Goal: Book appointment/travel/reservation

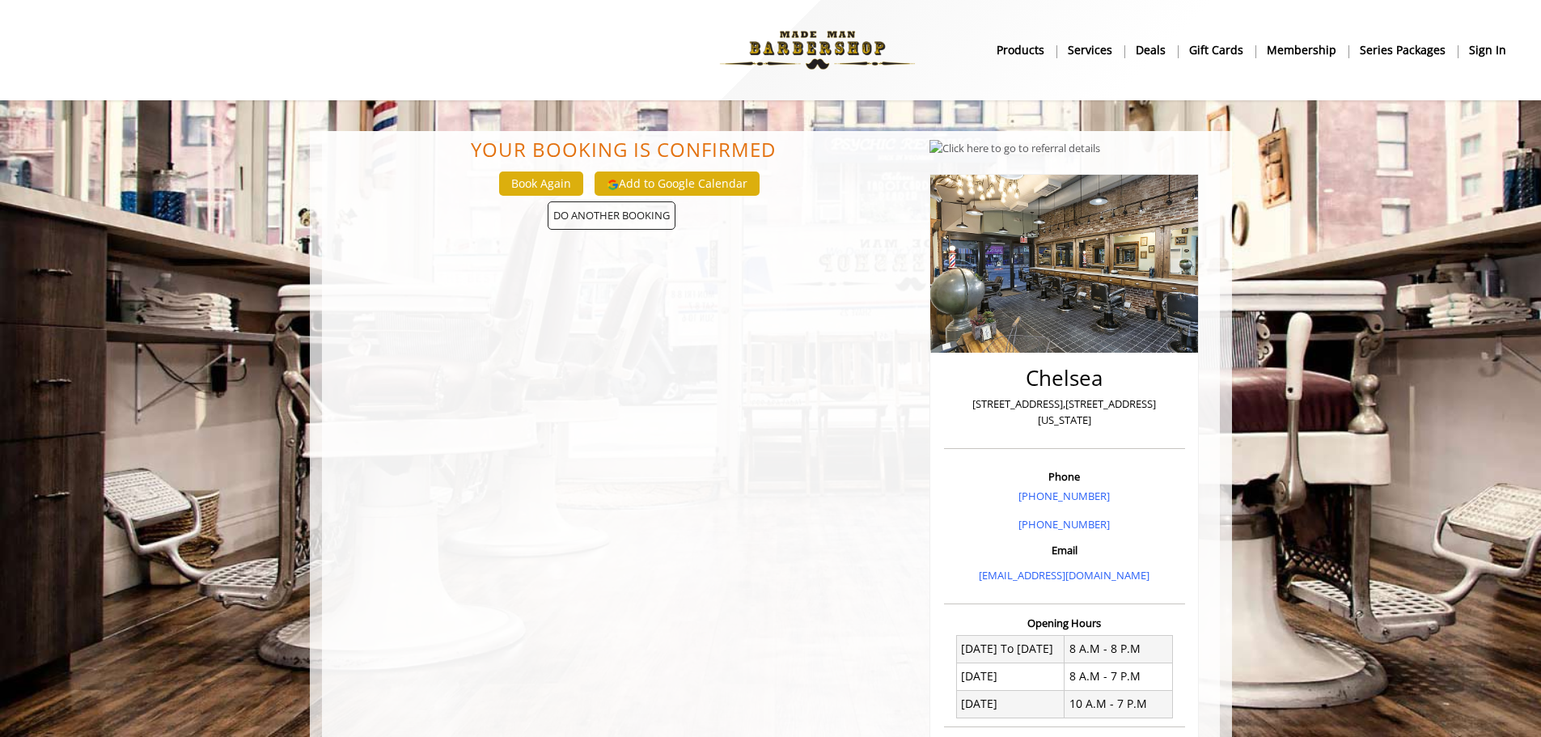
click at [831, 44] on img at bounding box center [817, 50] width 222 height 89
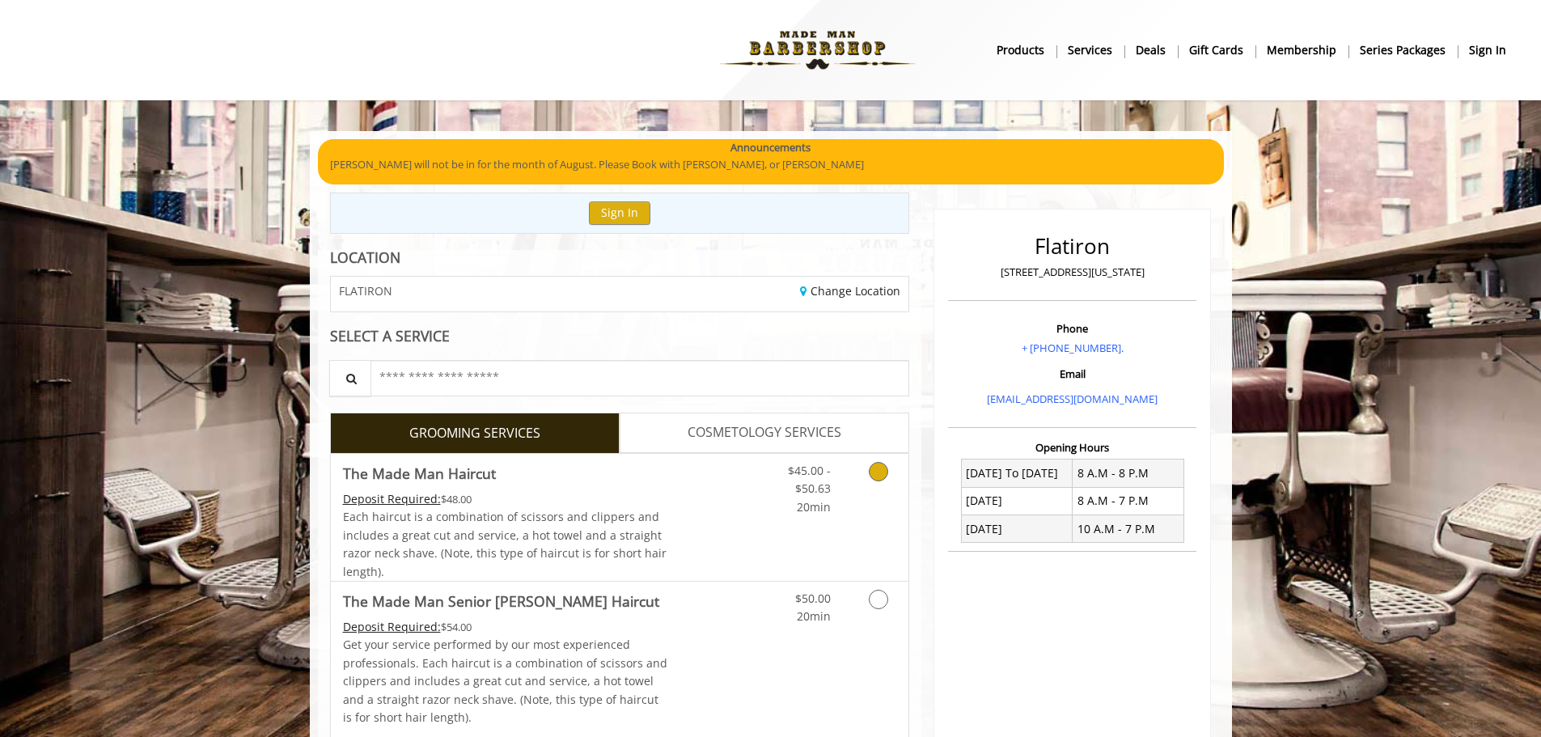
click at [885, 477] on icon "Grooming services" at bounding box center [878, 471] width 19 height 19
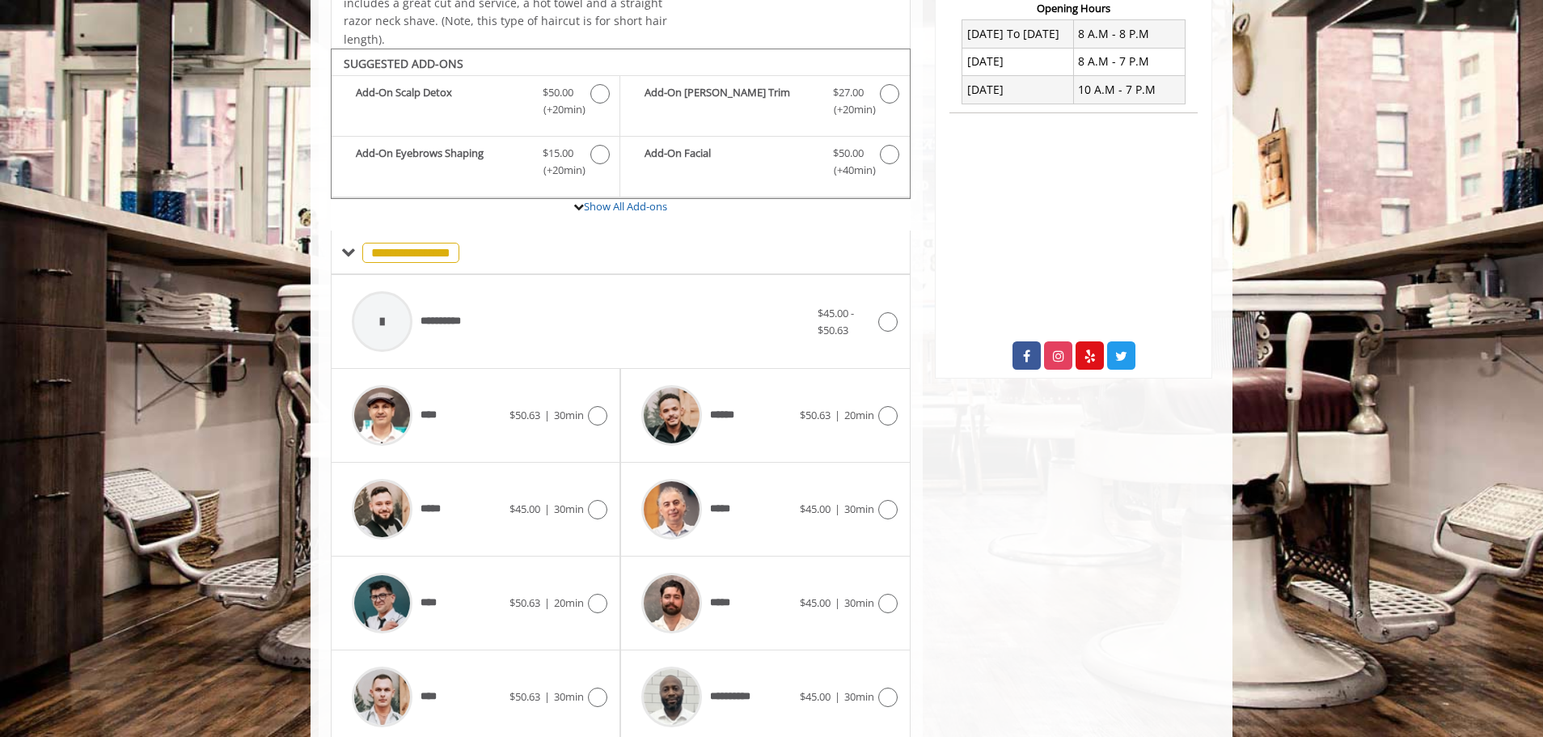
scroll to position [488, 0]
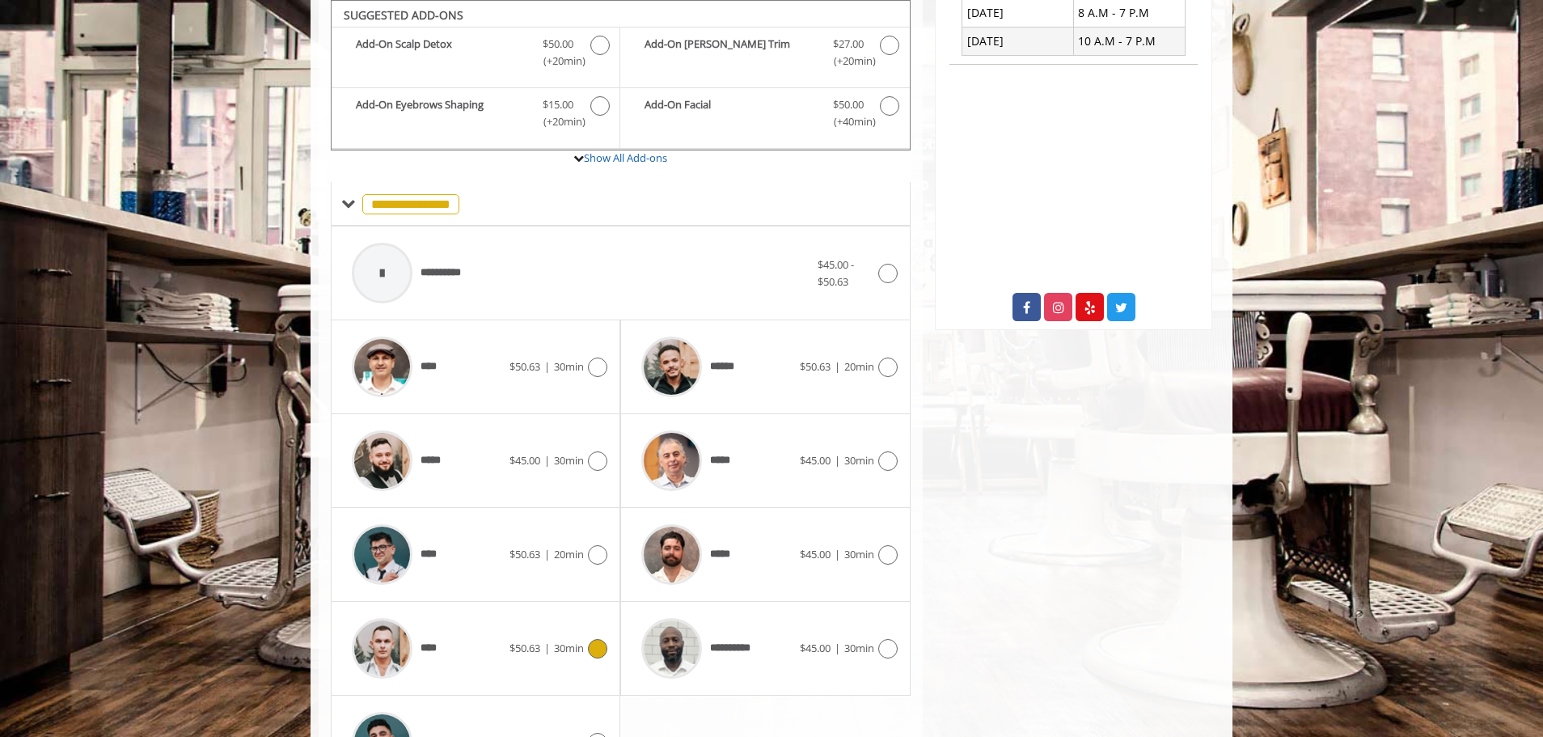
click at [456, 628] on div "****" at bounding box center [427, 648] width 166 height 77
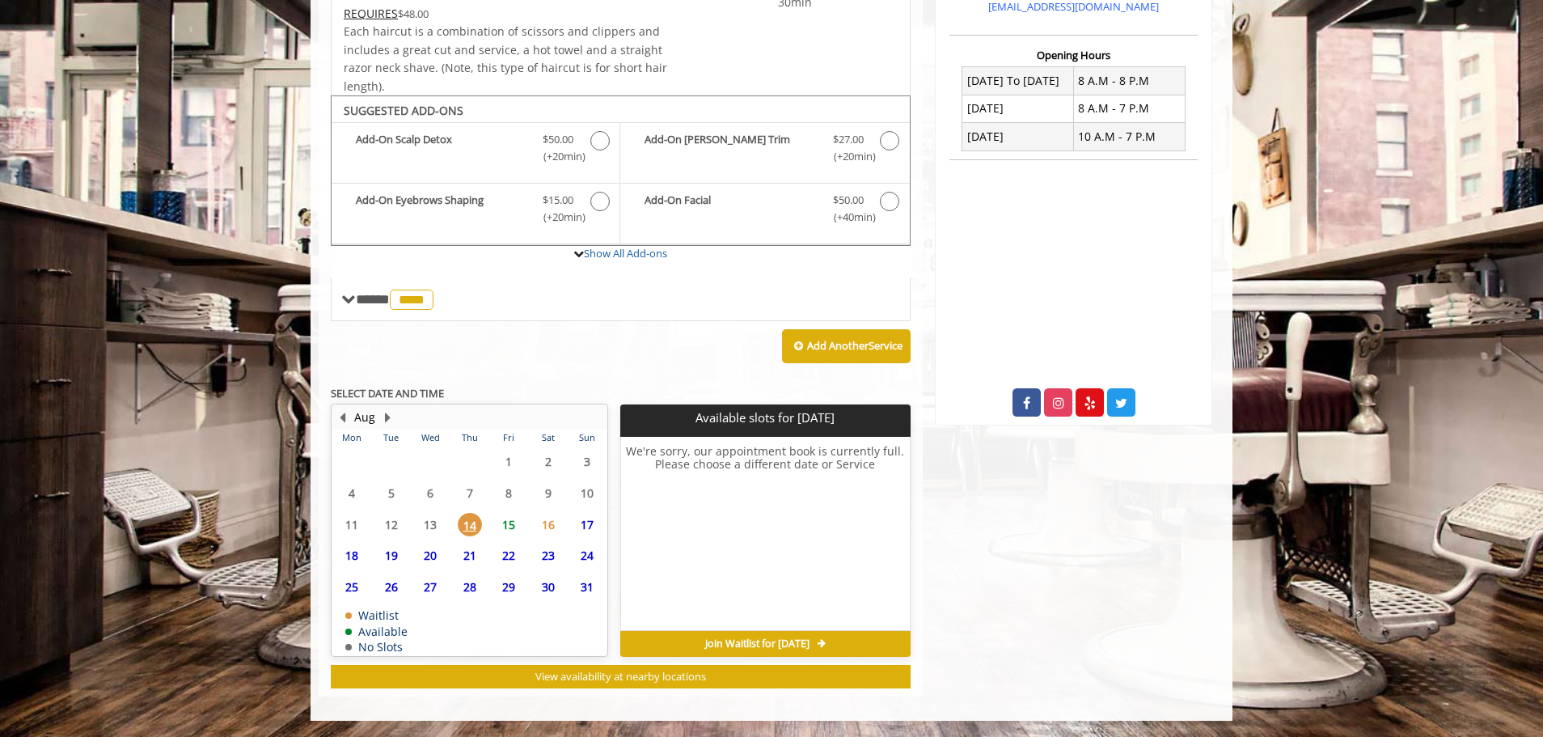
scroll to position [392, 0]
click at [509, 519] on span "15" at bounding box center [509, 524] width 24 height 23
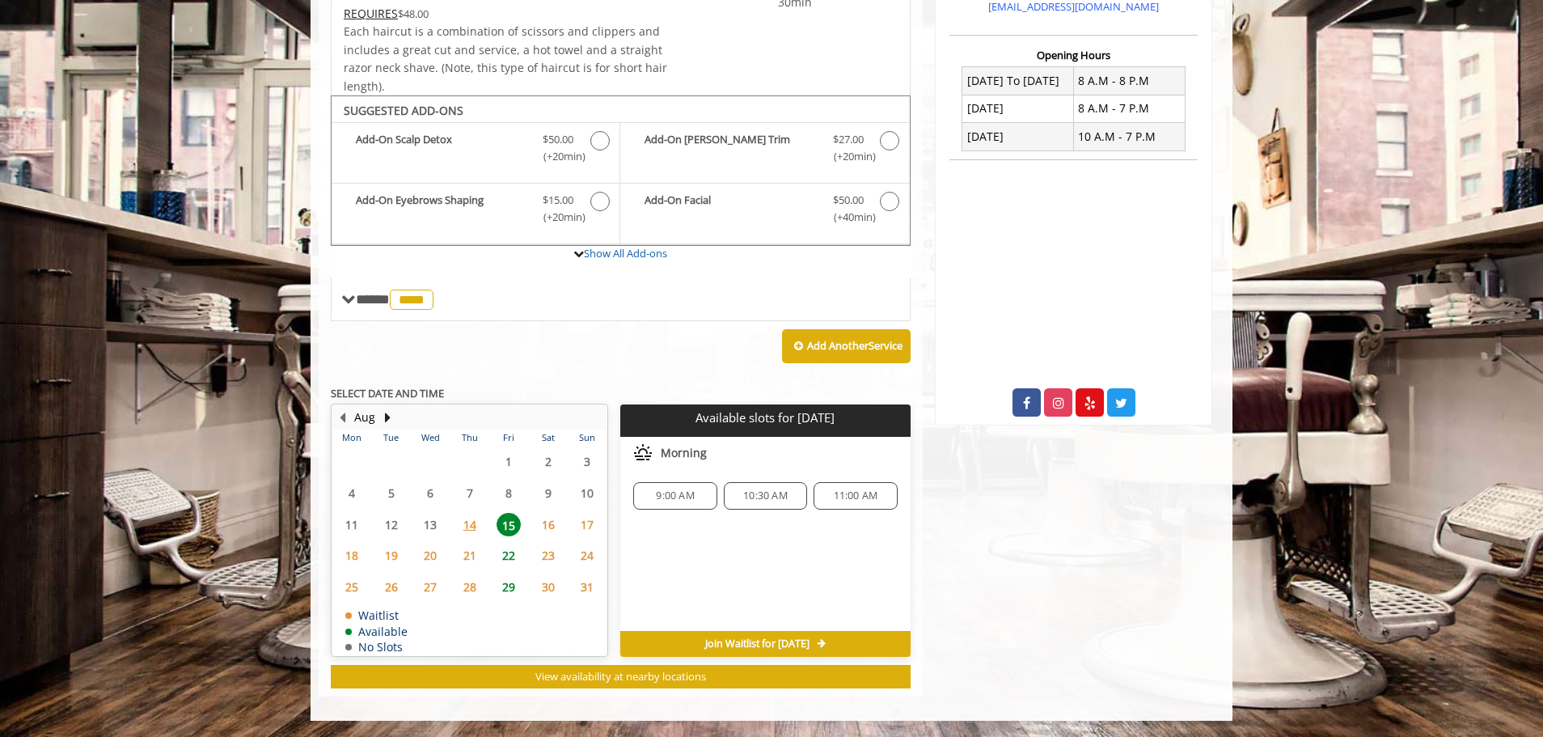
click at [865, 494] on span "11:00 AM" at bounding box center [856, 495] width 44 height 13
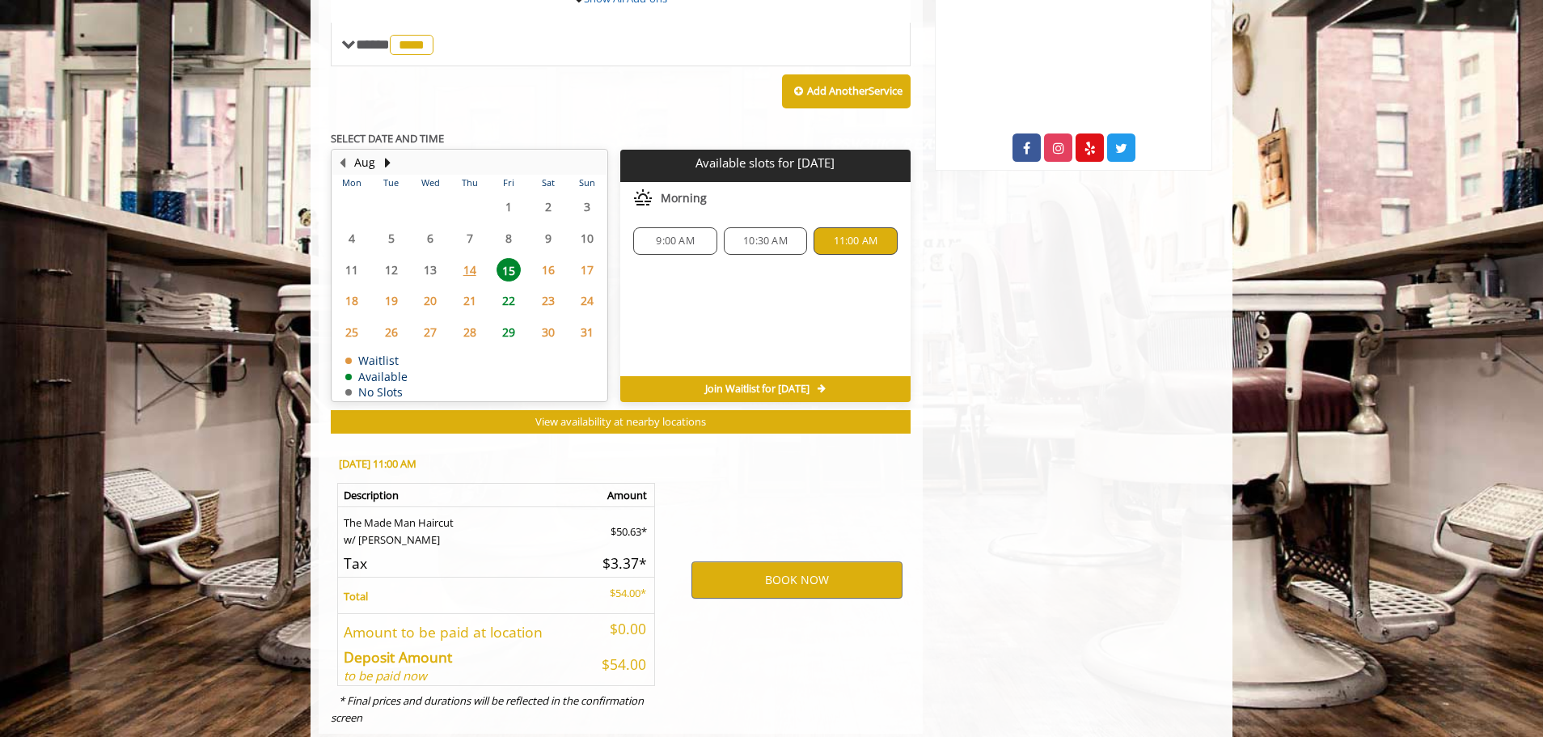
scroll to position [684, 0]
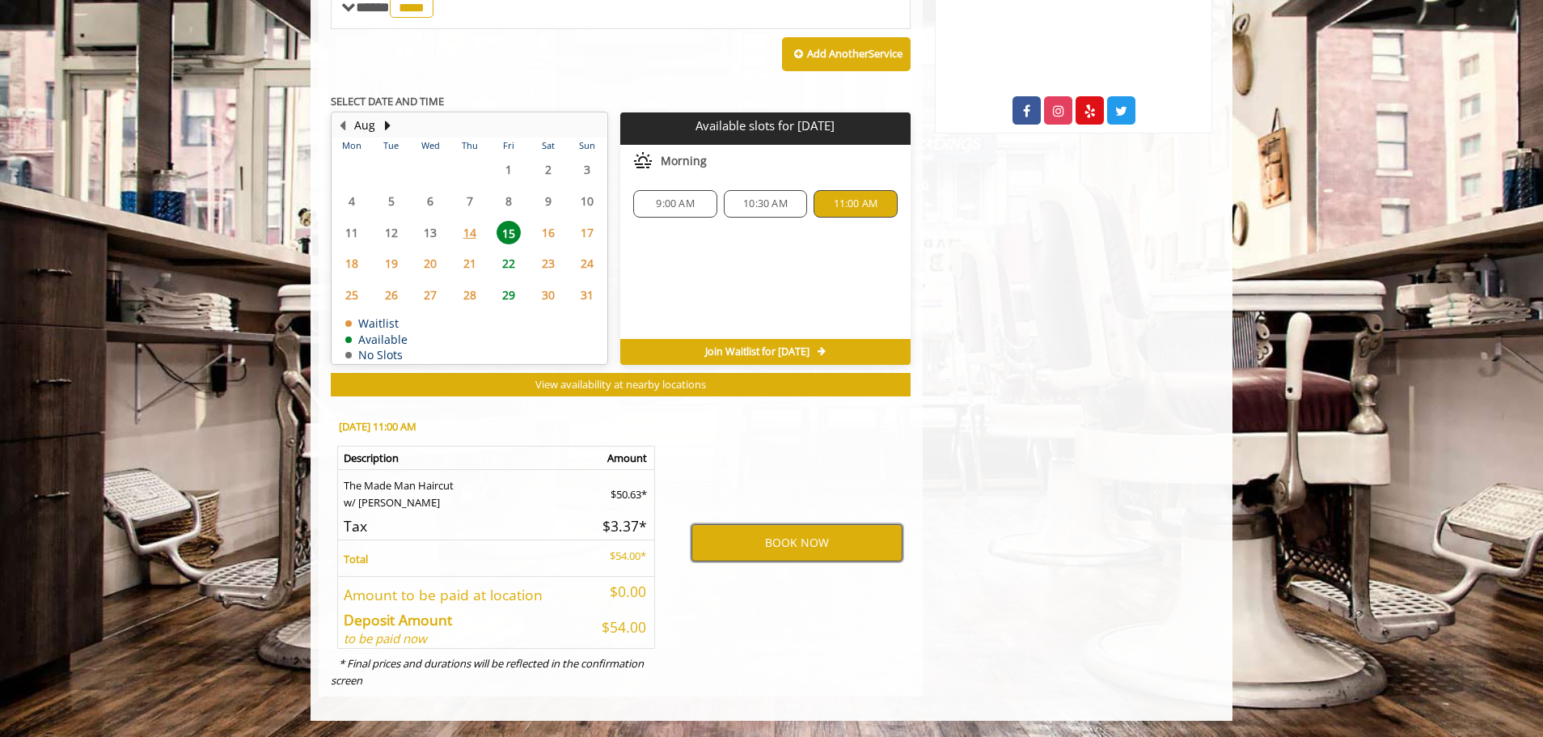
click at [781, 542] on button "BOOK NOW" at bounding box center [797, 542] width 211 height 37
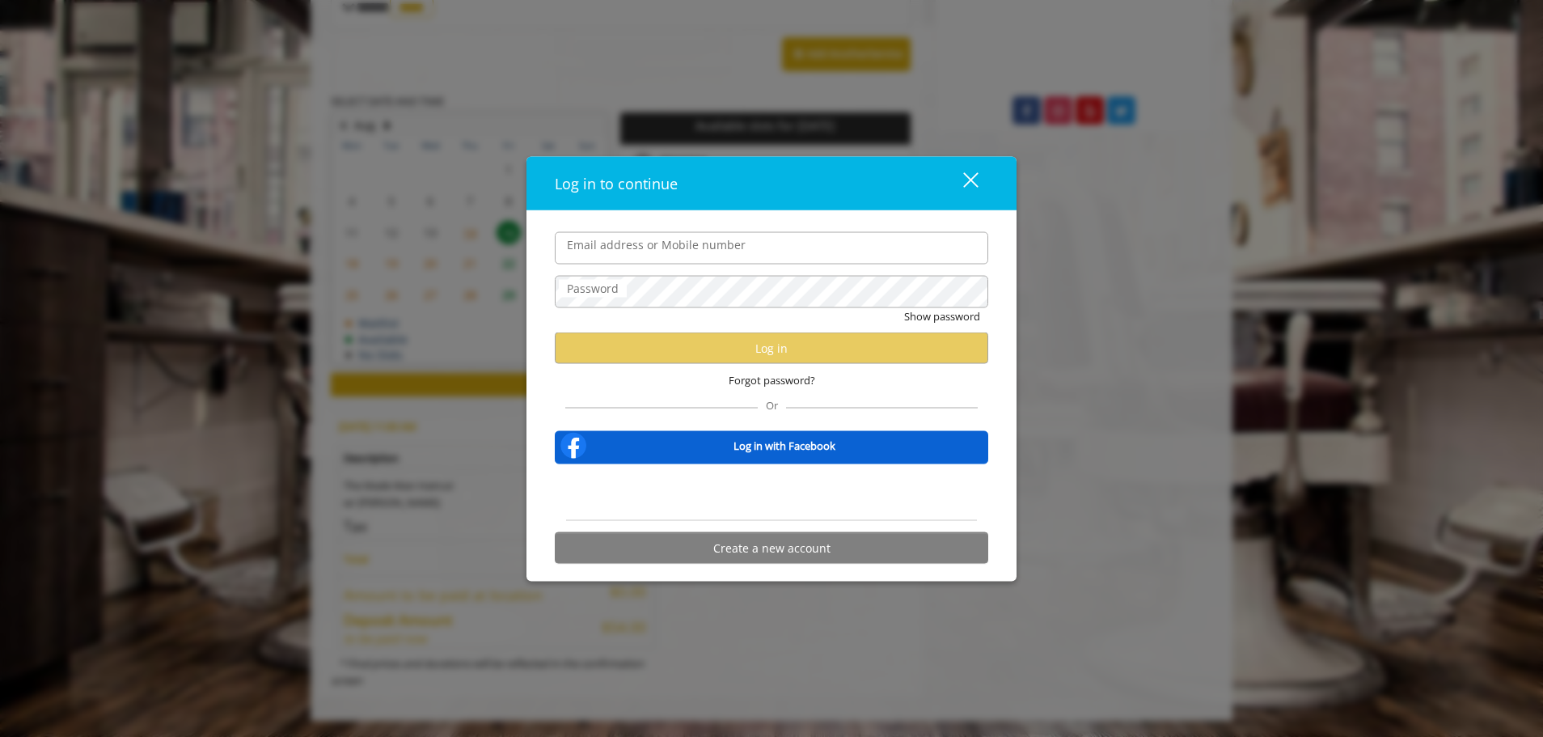
click at [719, 252] on input "Email address or Mobile number" at bounding box center [772, 247] width 434 height 32
type input "**********"
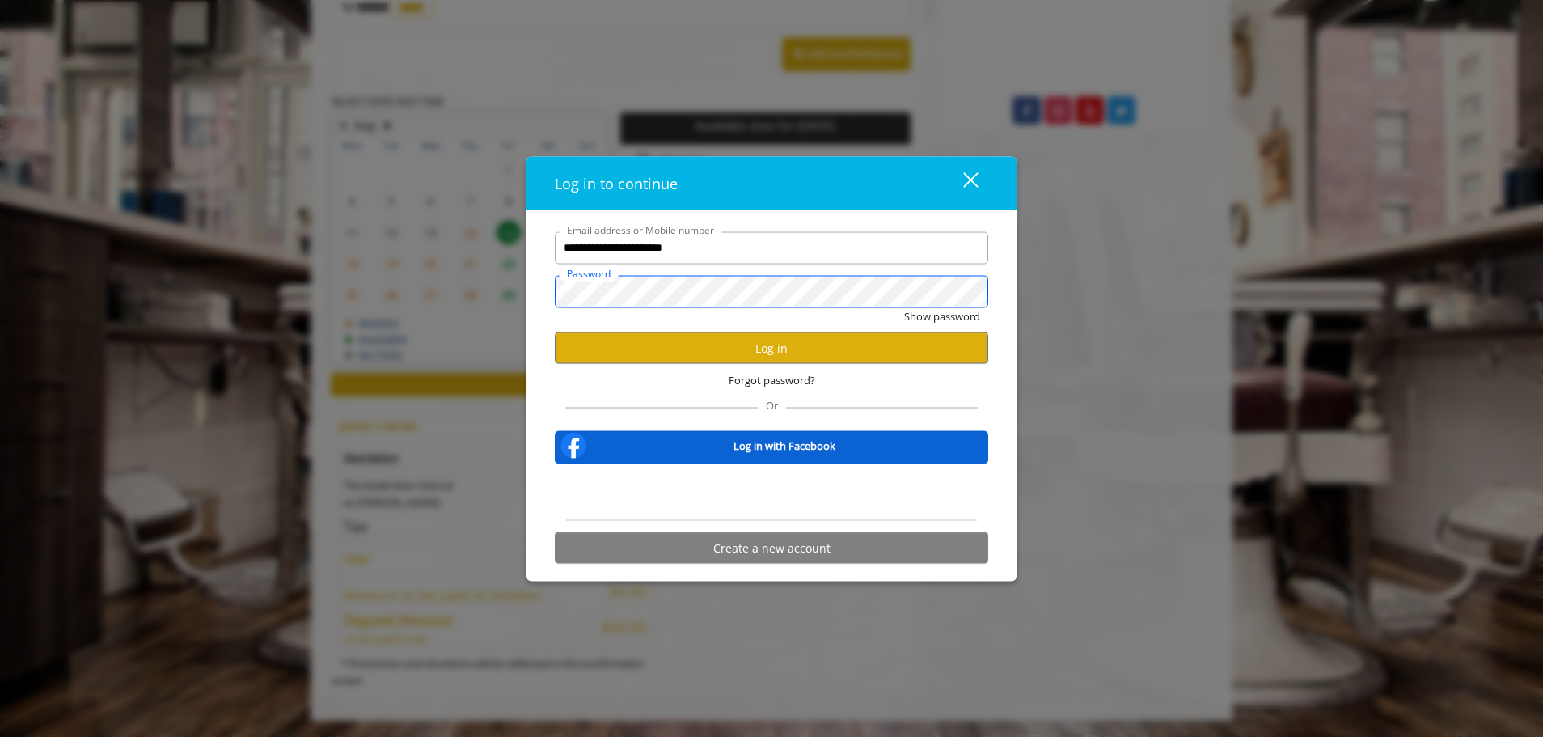
click at [904, 307] on button "Show password" at bounding box center [942, 315] width 76 height 17
click at [723, 341] on button "Log in" at bounding box center [772, 348] width 434 height 32
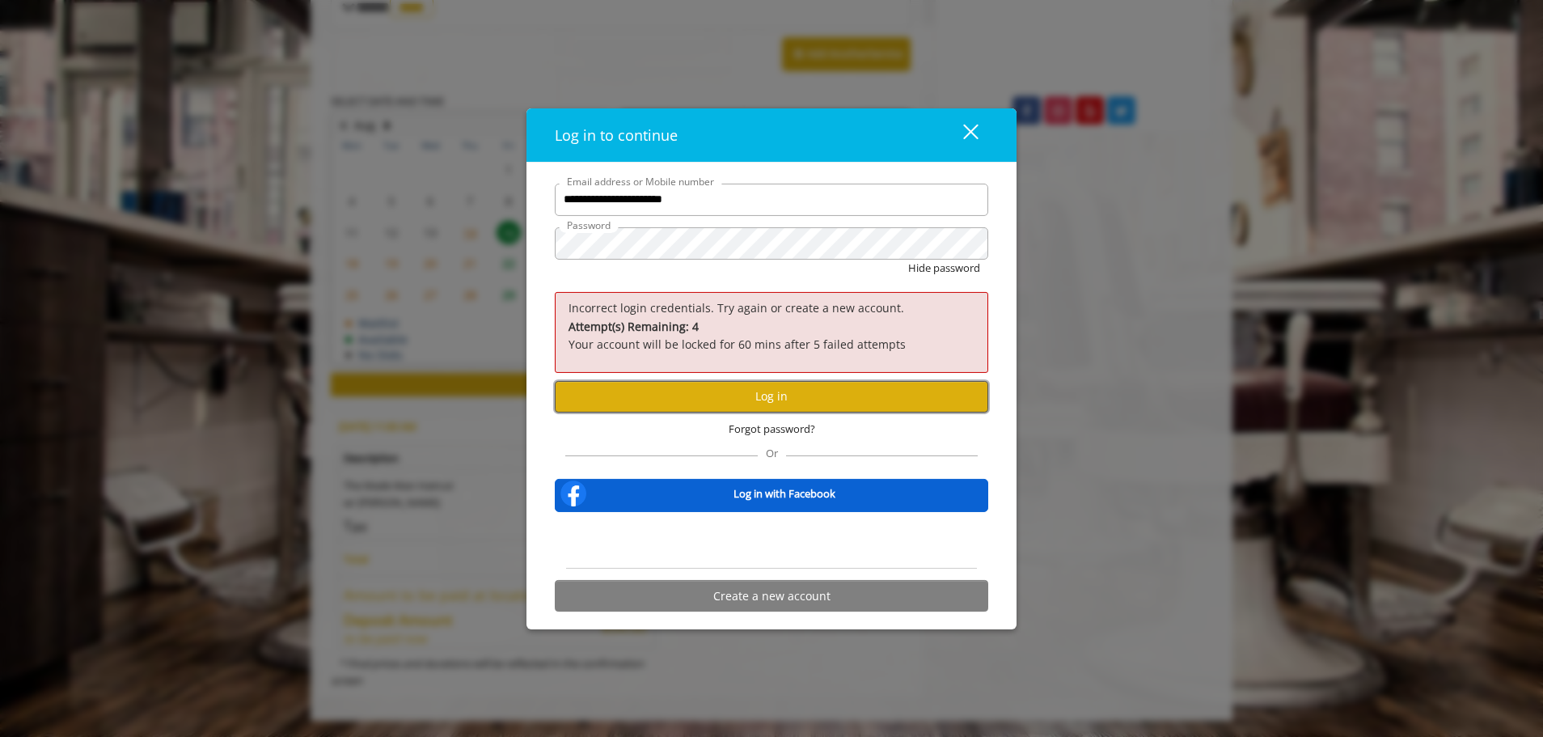
click at [751, 383] on button "Log in" at bounding box center [772, 396] width 434 height 32
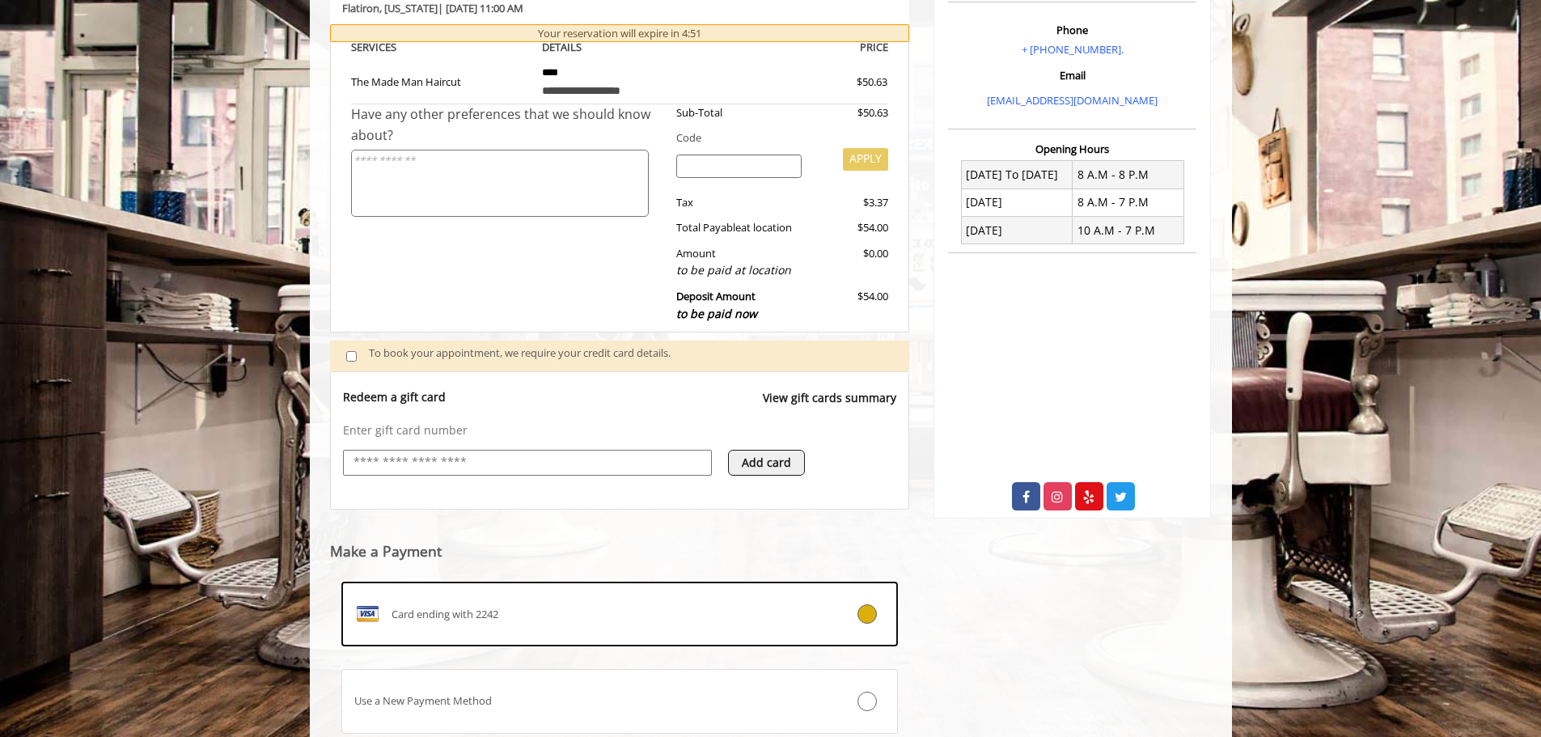
scroll to position [413, 0]
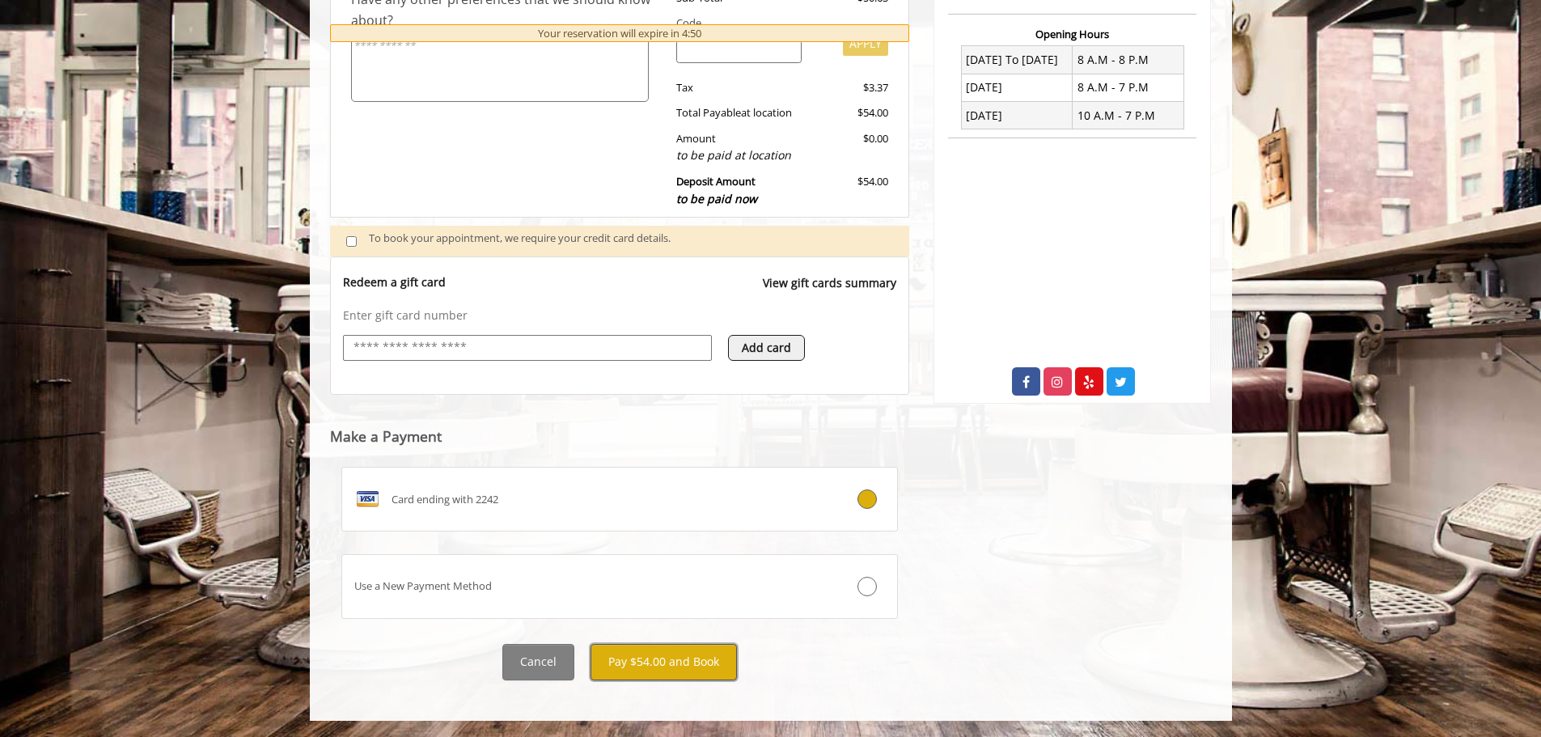
click at [651, 658] on button "Pay $54.00 and Book" at bounding box center [663, 662] width 146 height 36
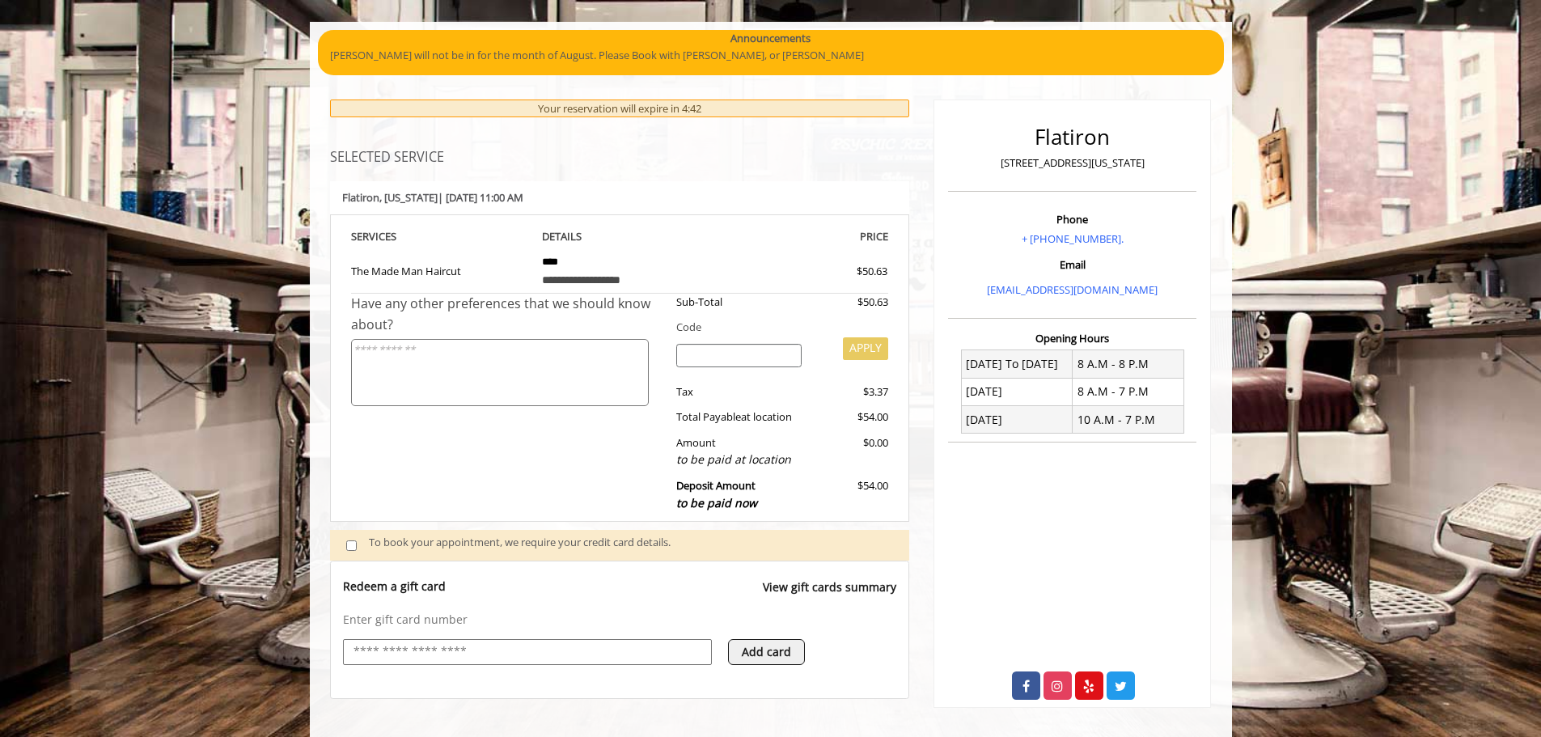
scroll to position [81, 0]
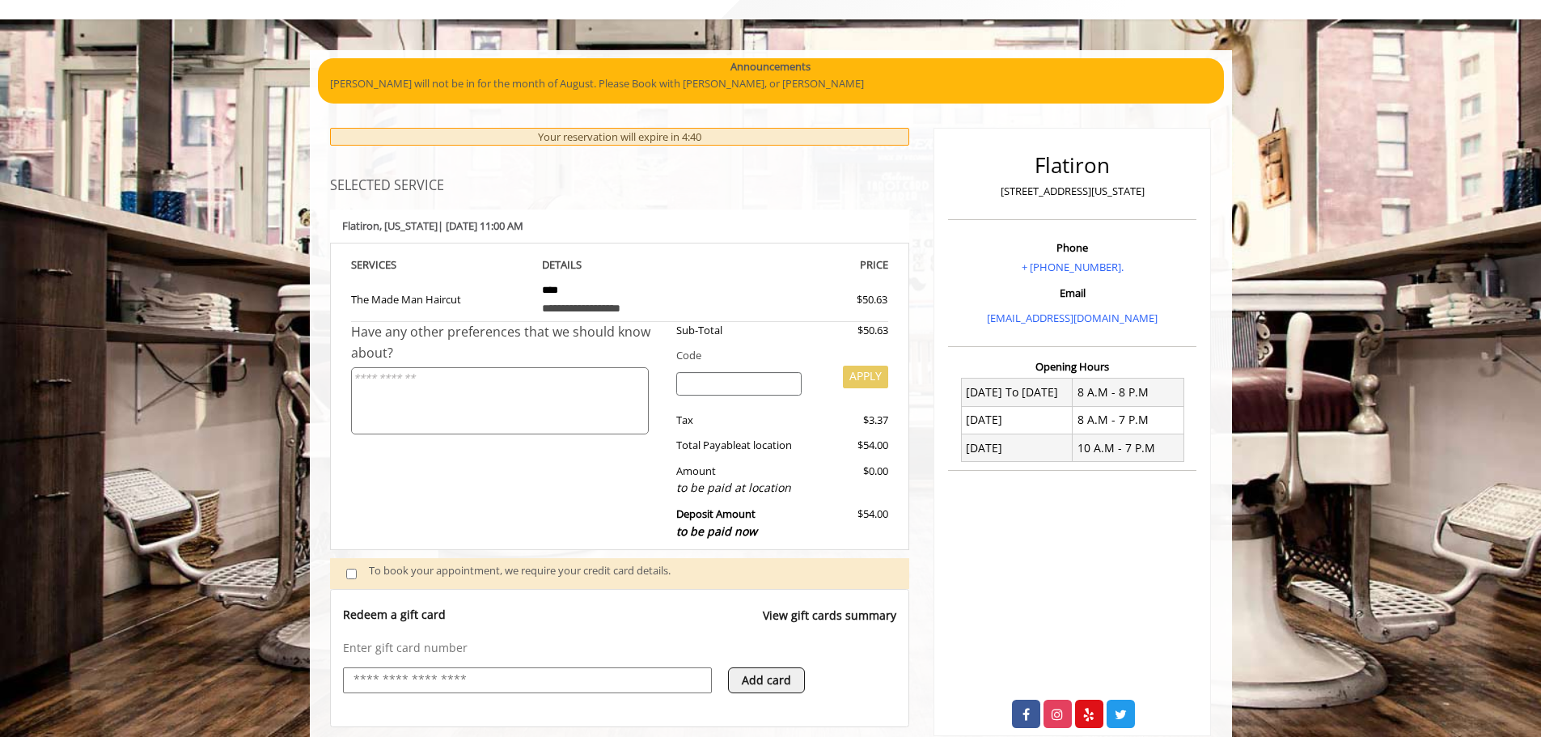
click at [680, 139] on div "Your reservation will expire in 4:40" at bounding box center [620, 137] width 580 height 19
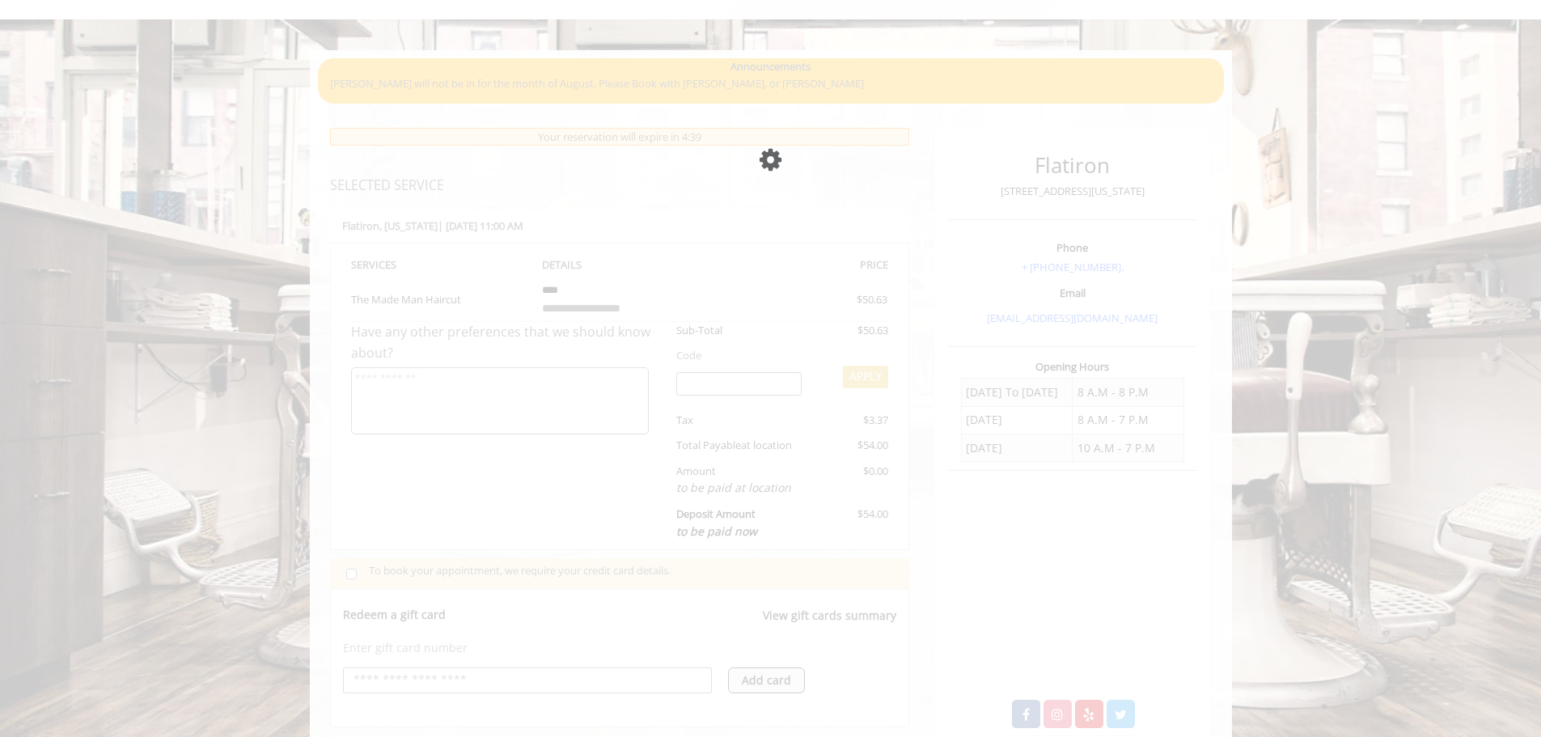
click at [497, 386] on div "Please wait page is Loading" at bounding box center [770, 368] width 1541 height 737
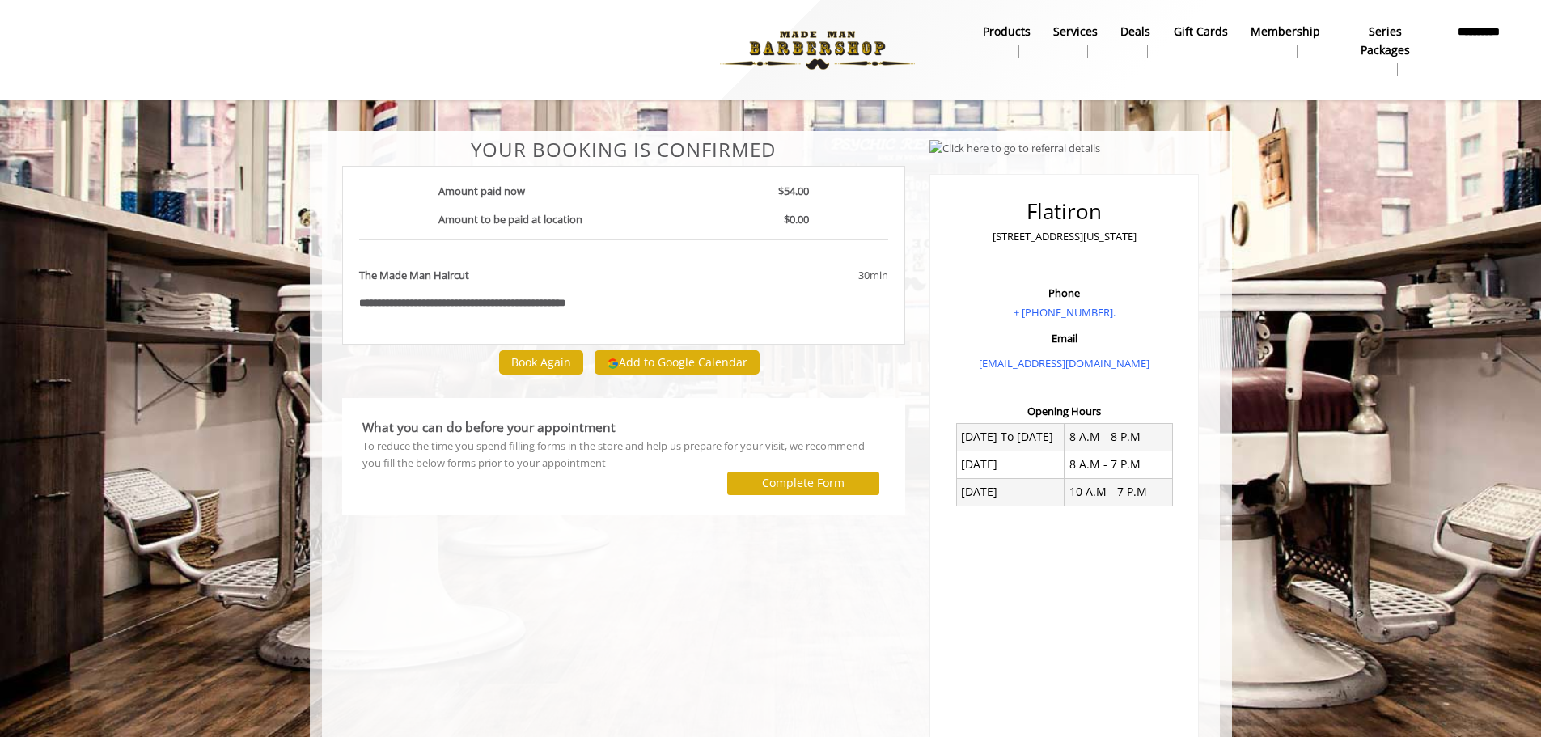
click at [561, 308] on b "**********" at bounding box center [485, 303] width 162 height 11
click at [808, 47] on img at bounding box center [817, 50] width 222 height 89
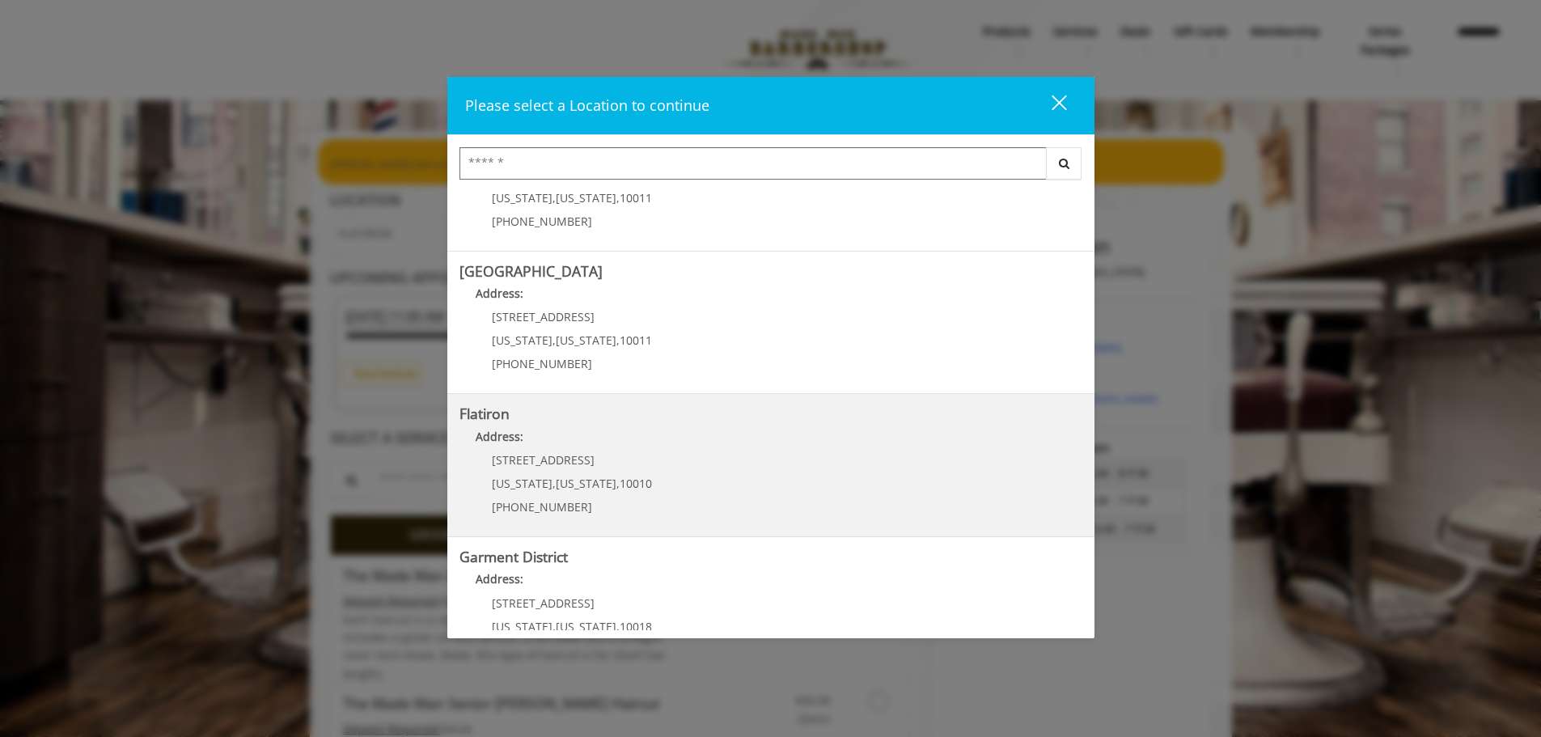
scroll to position [273, 0]
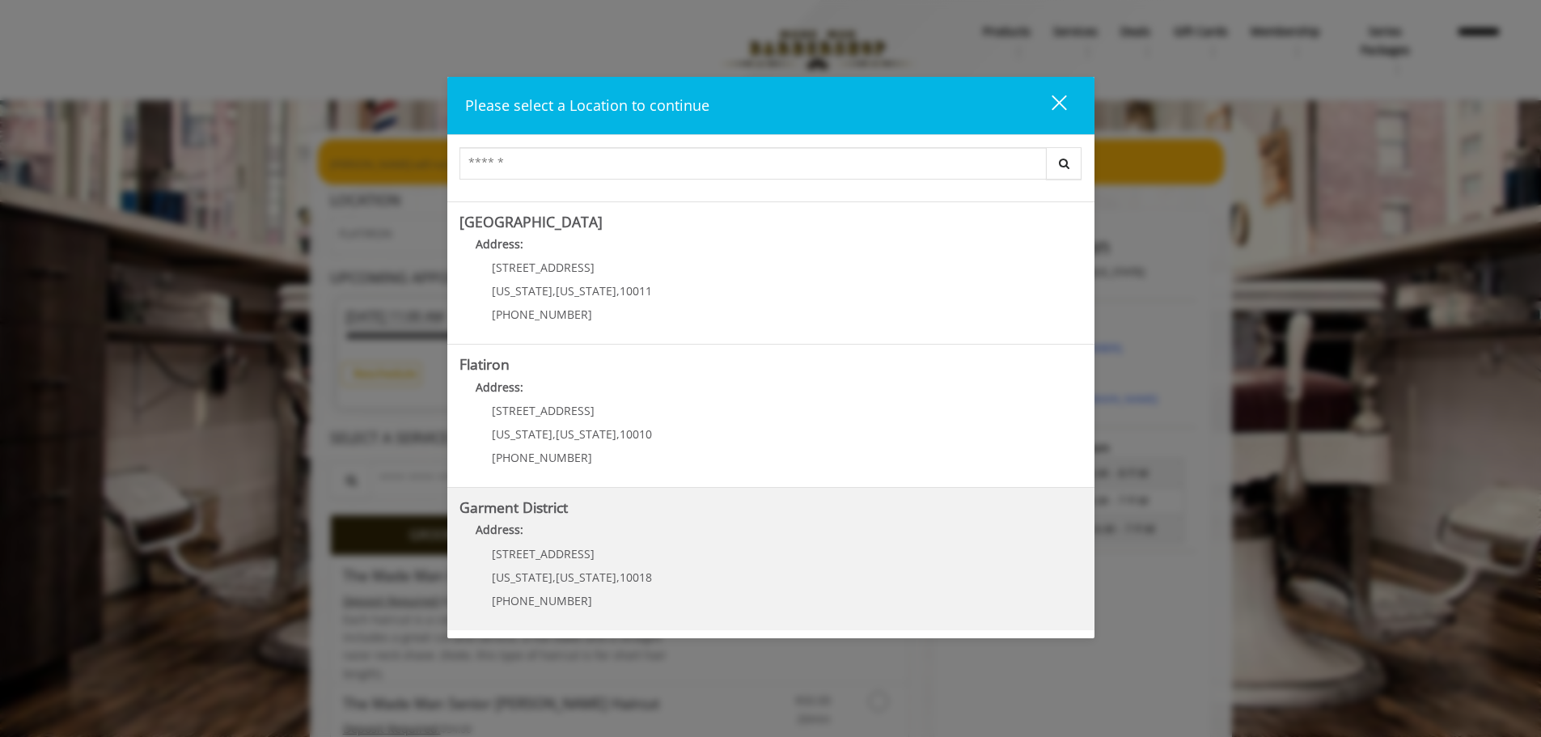
click at [577, 527] on District "Address:" at bounding box center [770, 534] width 623 height 26
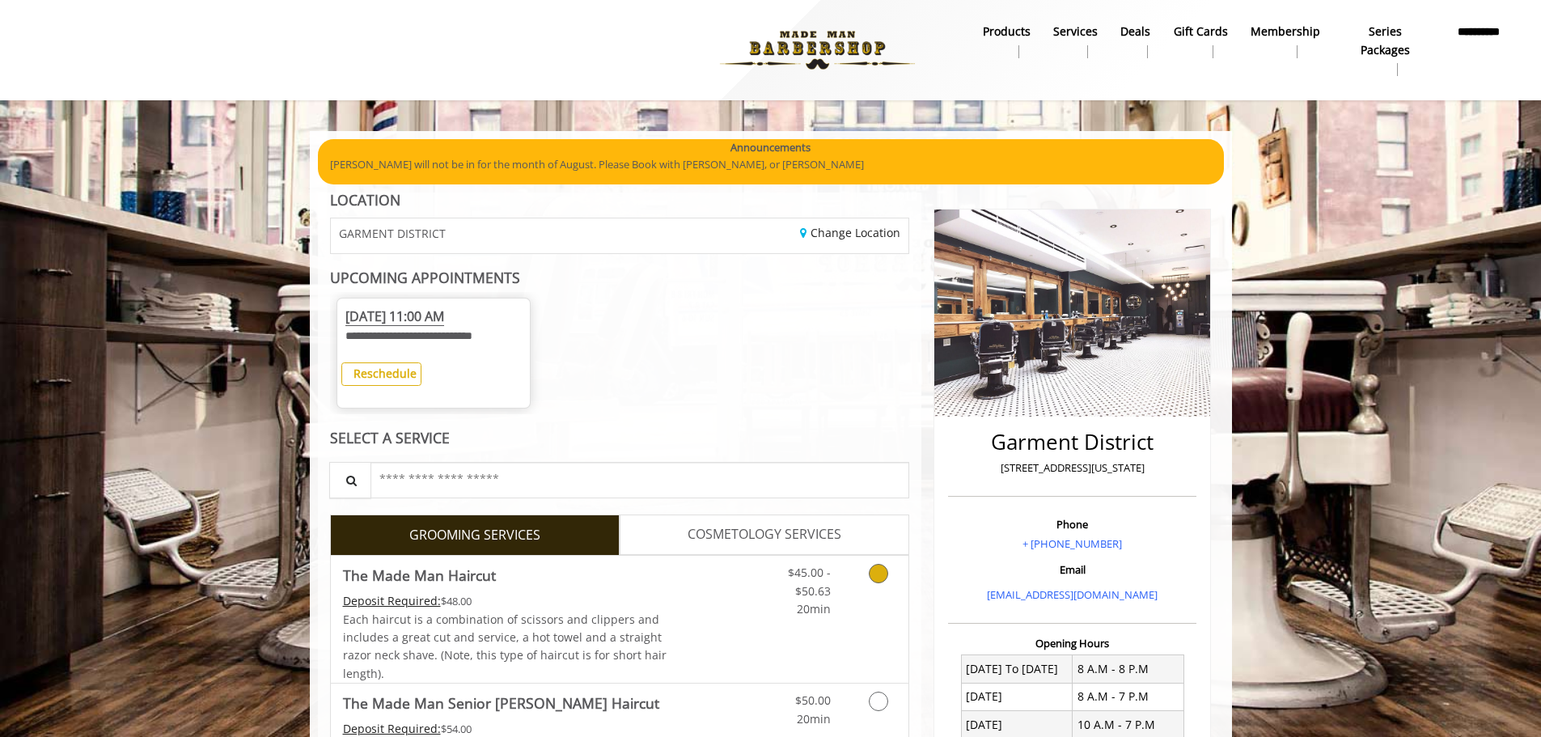
click at [632, 601] on div "Deposit Required: $48.00" at bounding box center [505, 601] width 325 height 18
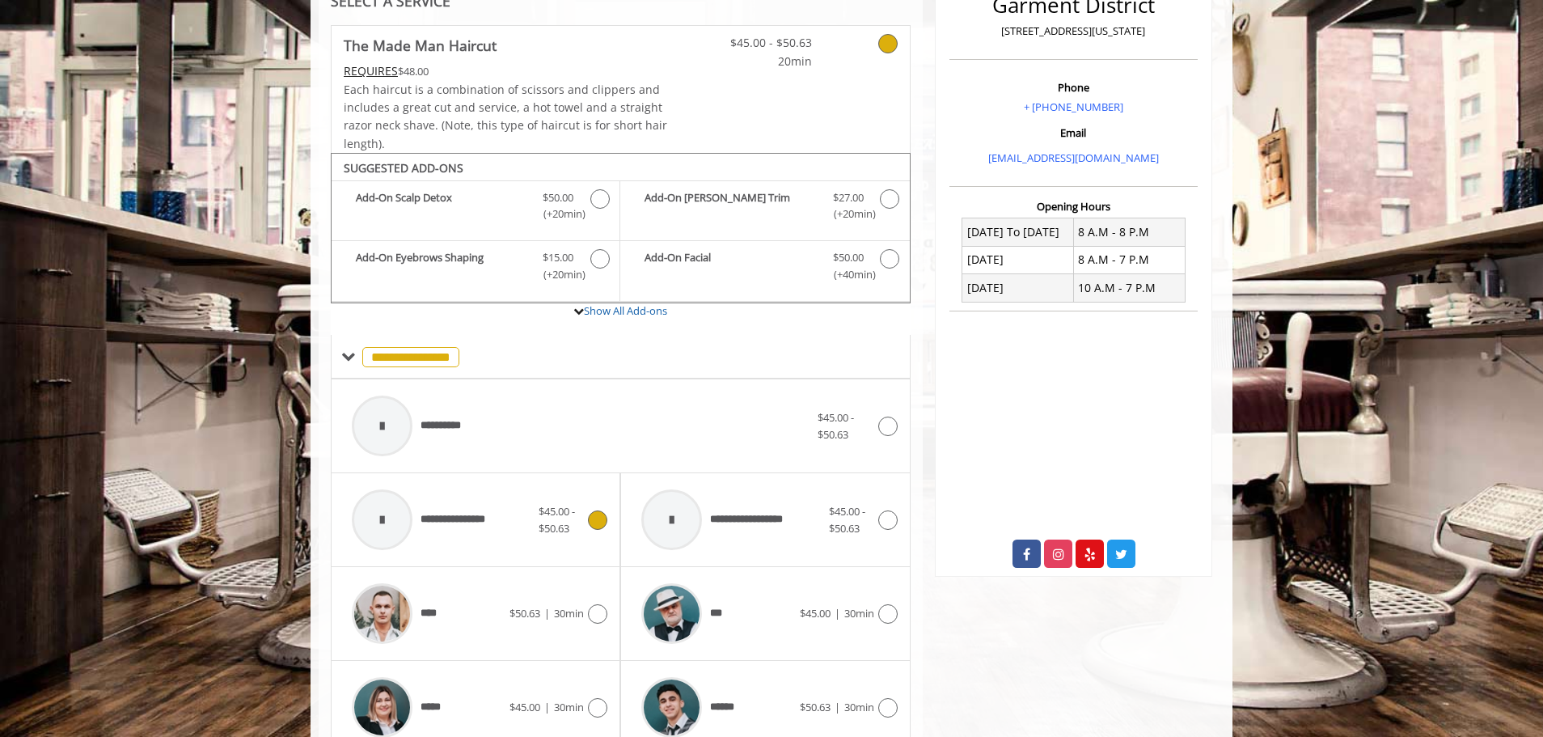
scroll to position [590, 0]
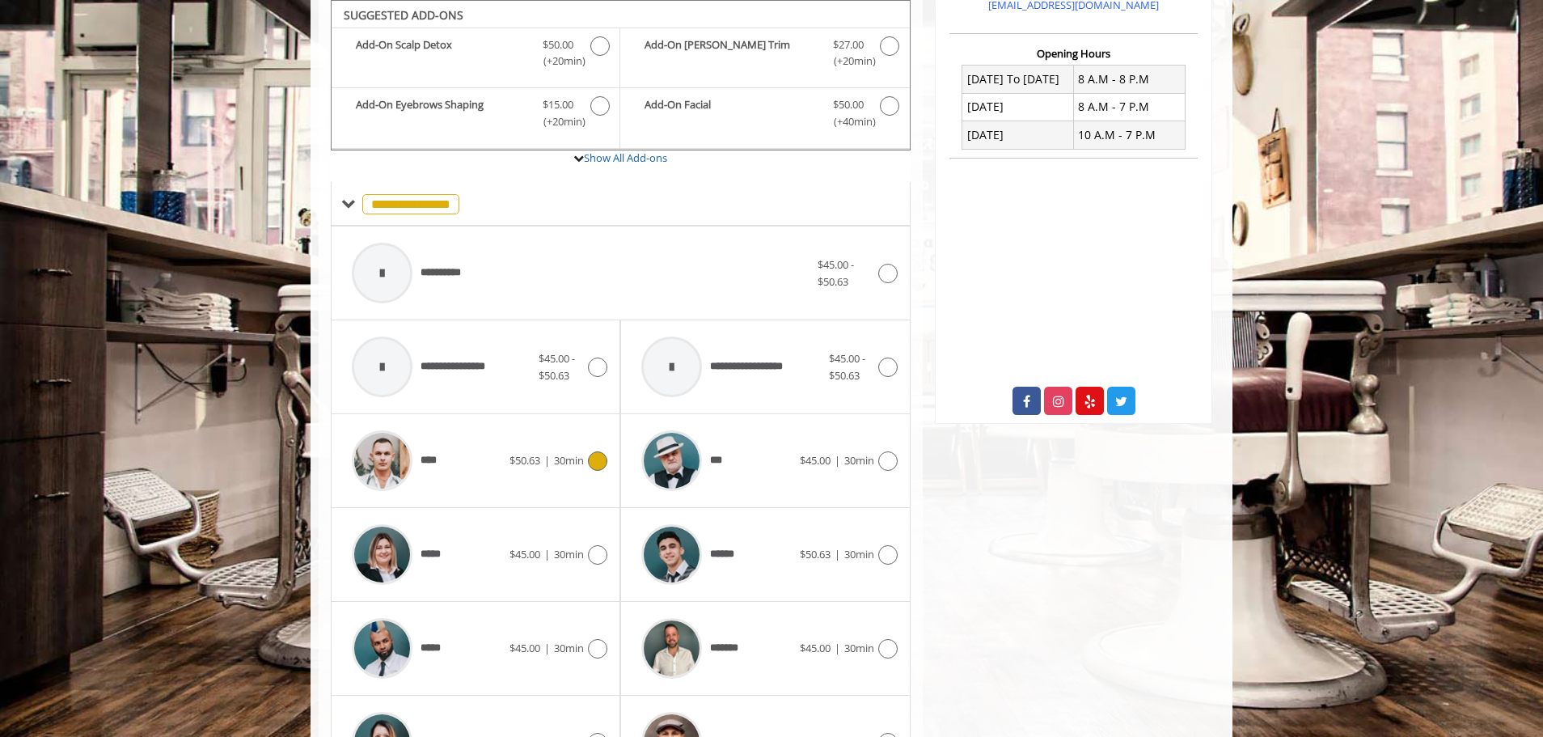
click at [461, 478] on div "****" at bounding box center [427, 460] width 166 height 77
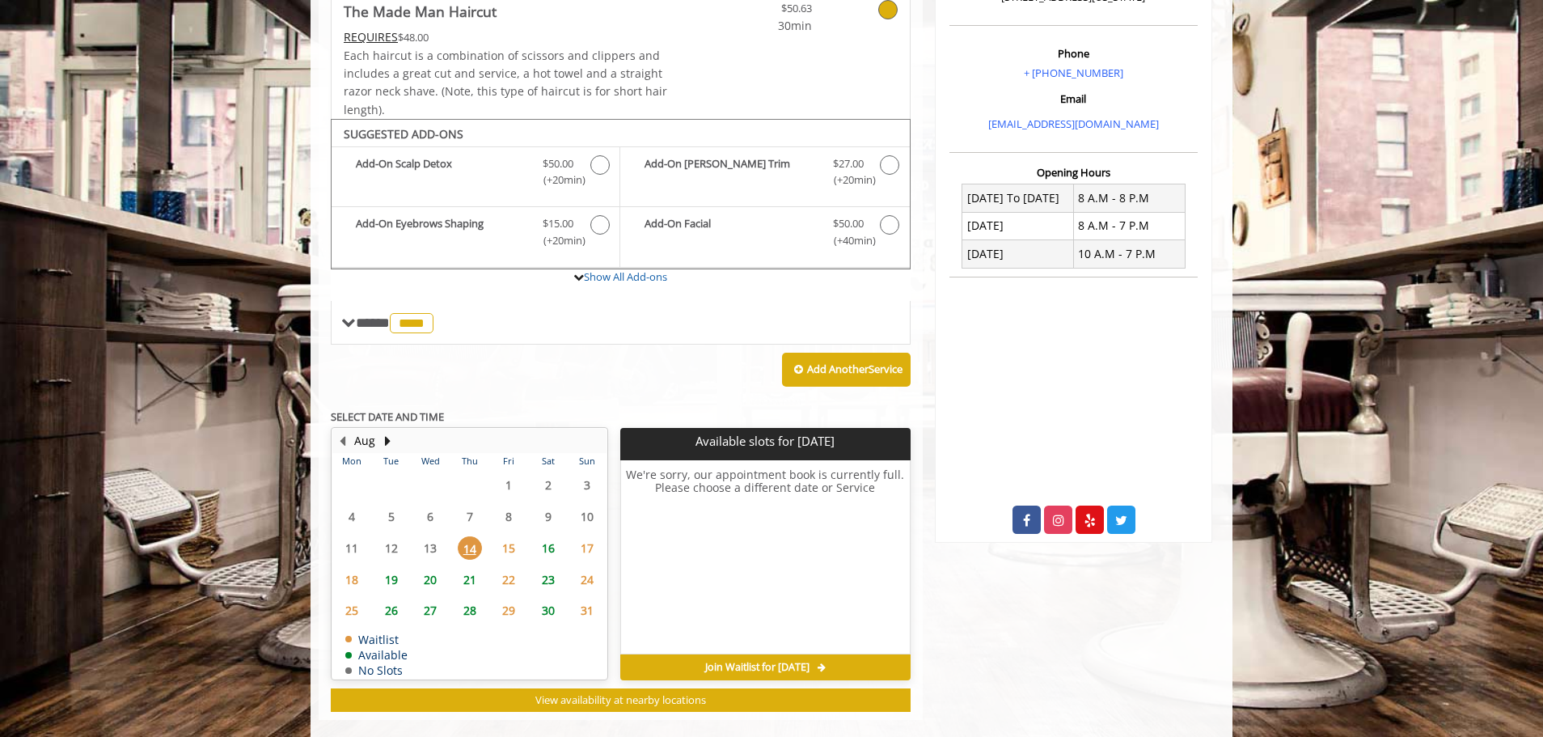
scroll to position [494, 0]
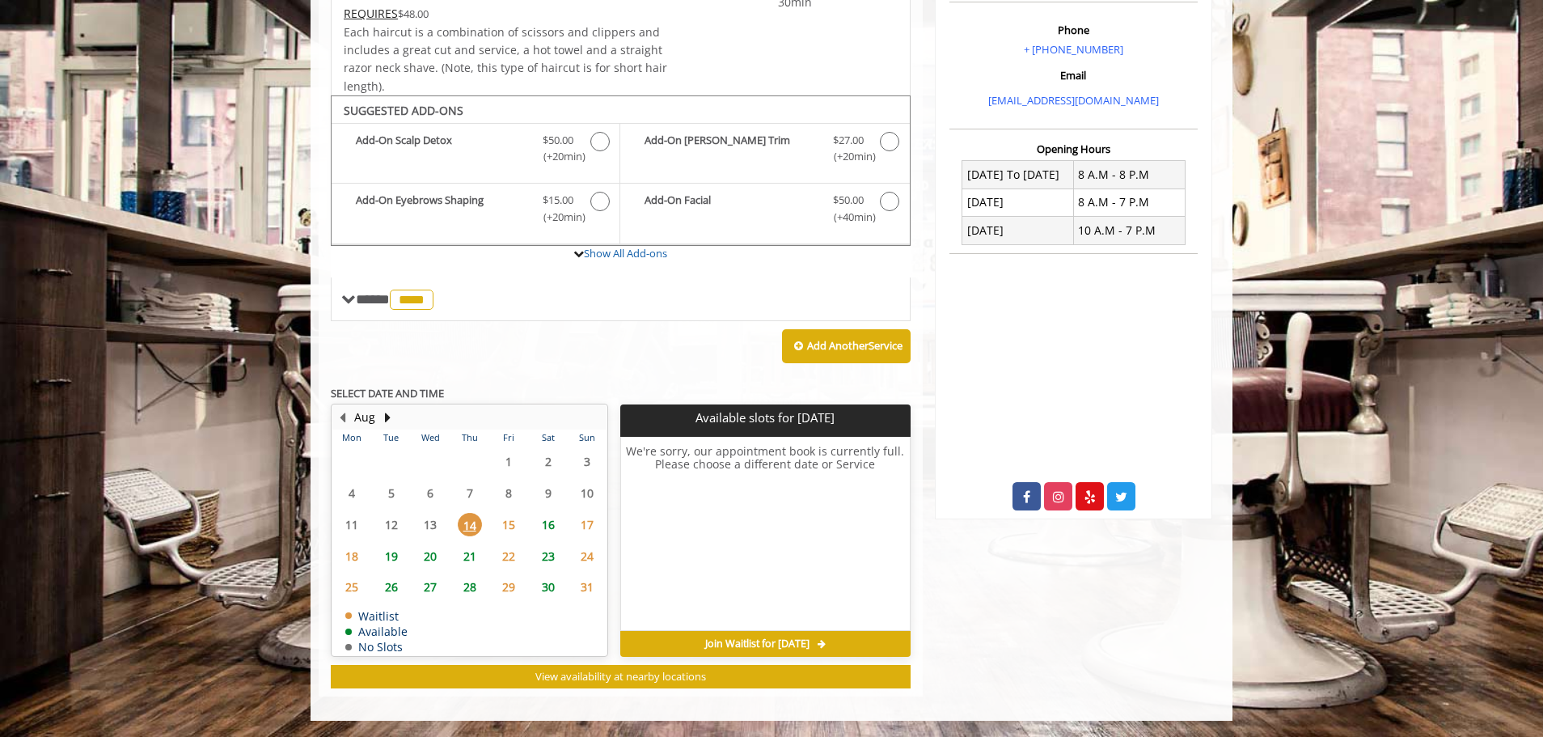
click at [800, 629] on div "We're sorry, our appointment book is currently full. Please choose a different …" at bounding box center [765, 534] width 290 height 194
click at [752, 644] on span "Join Waitlist for Thu, Aug 14 2025" at bounding box center [757, 643] width 104 height 13
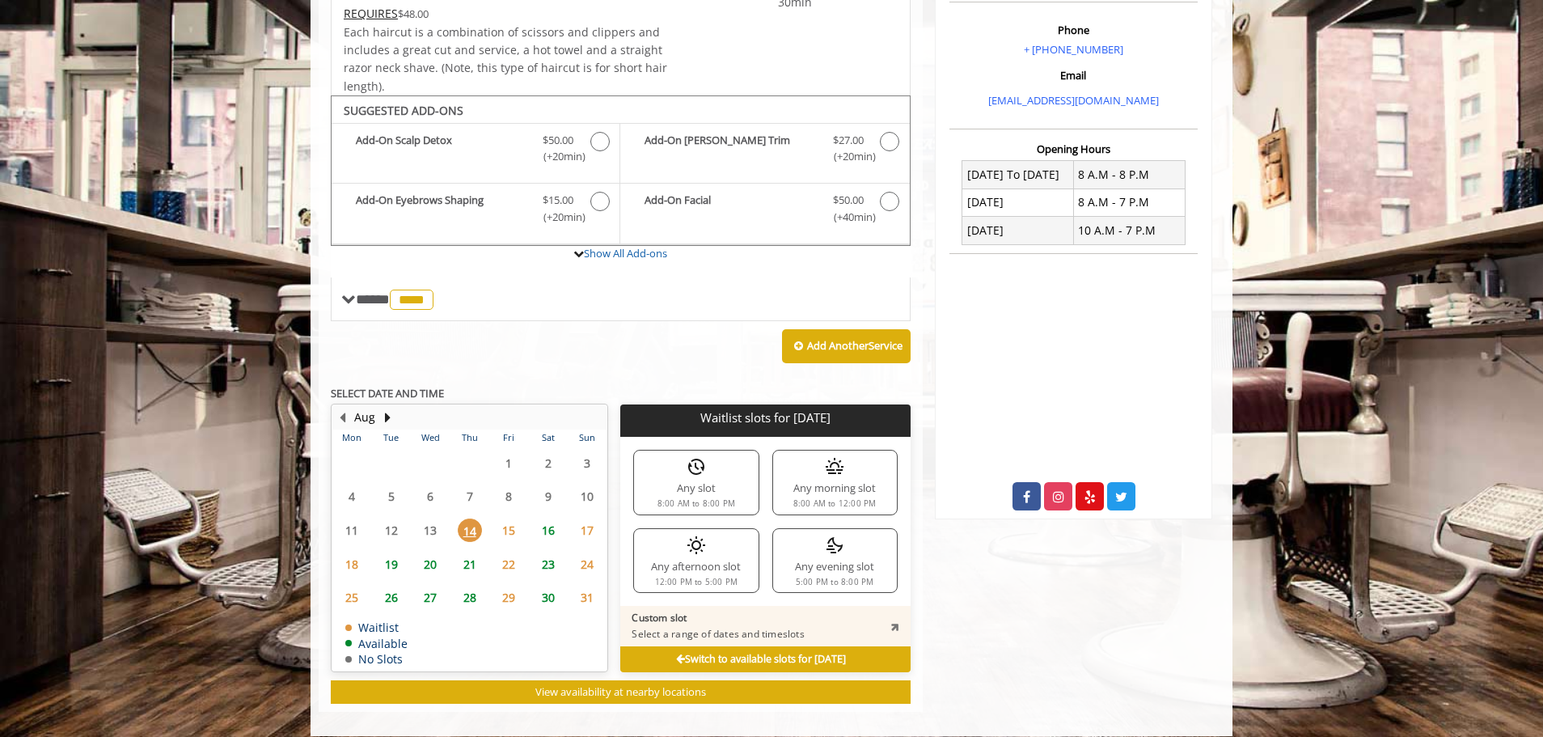
click at [841, 485] on div "Any morning slot 8:00 AM to 12:00 PM" at bounding box center [834, 482] width 125 height 65
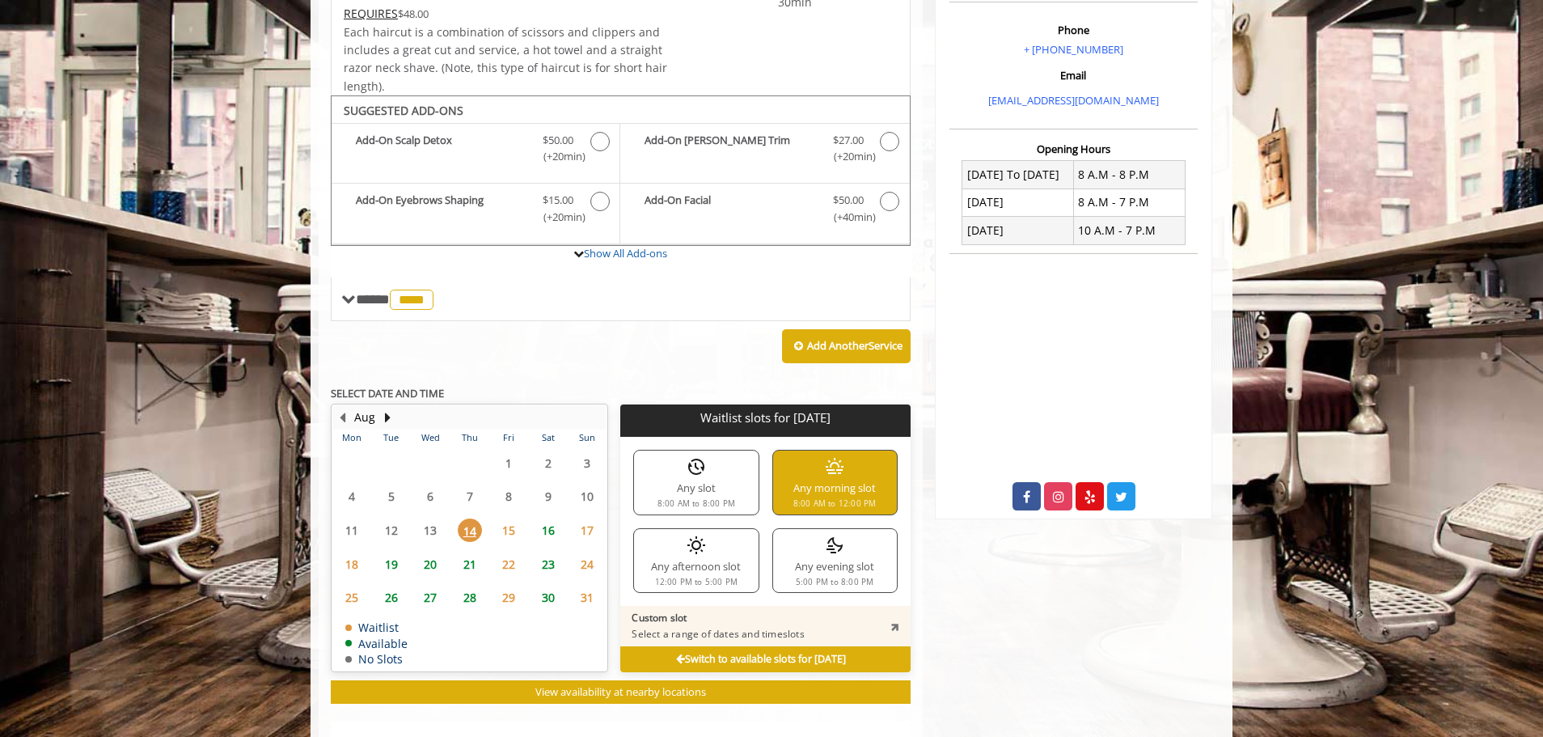
click at [673, 559] on div "Any afternoon slot 12:00 PM to 5:00 PM" at bounding box center [695, 560] width 125 height 65
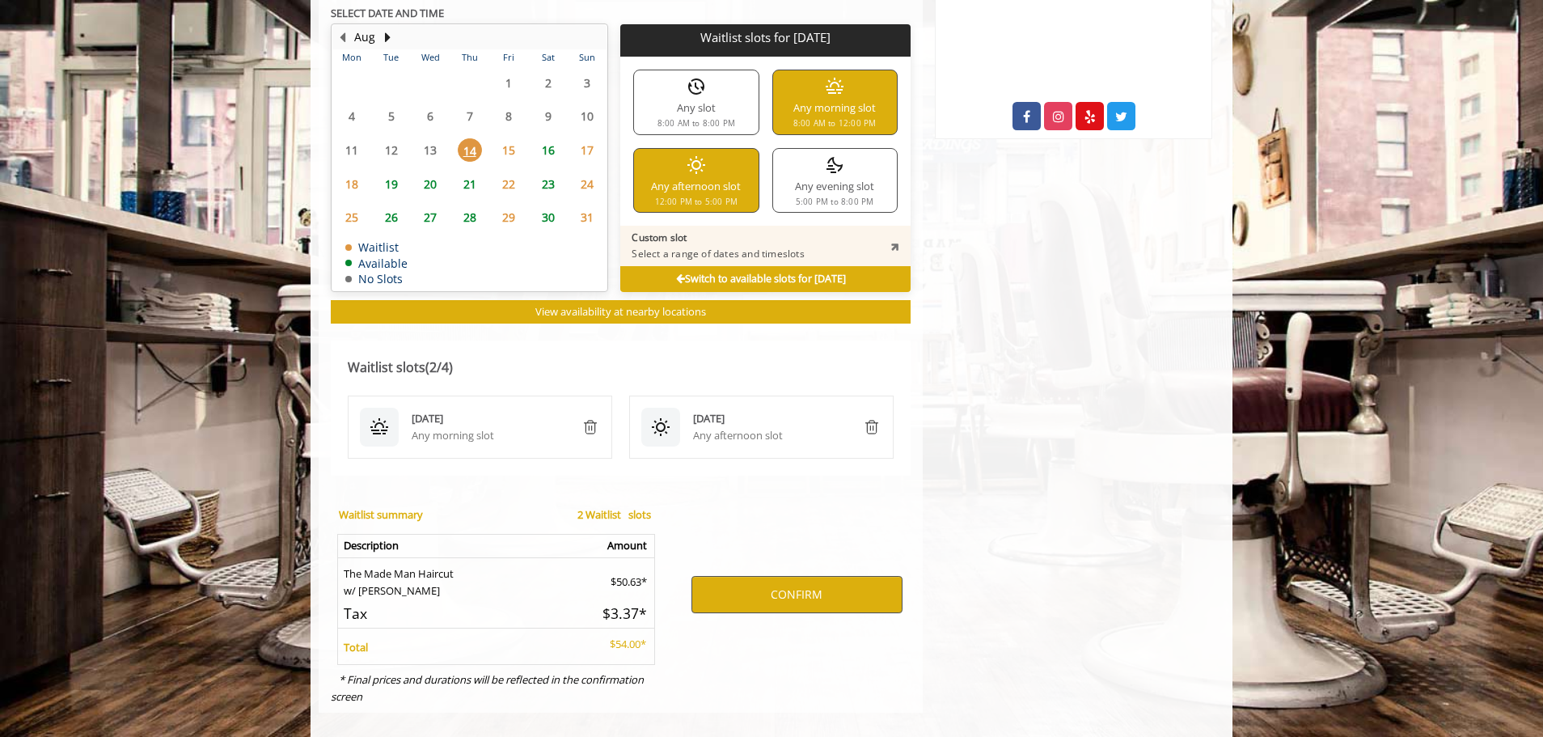
scroll to position [891, 0]
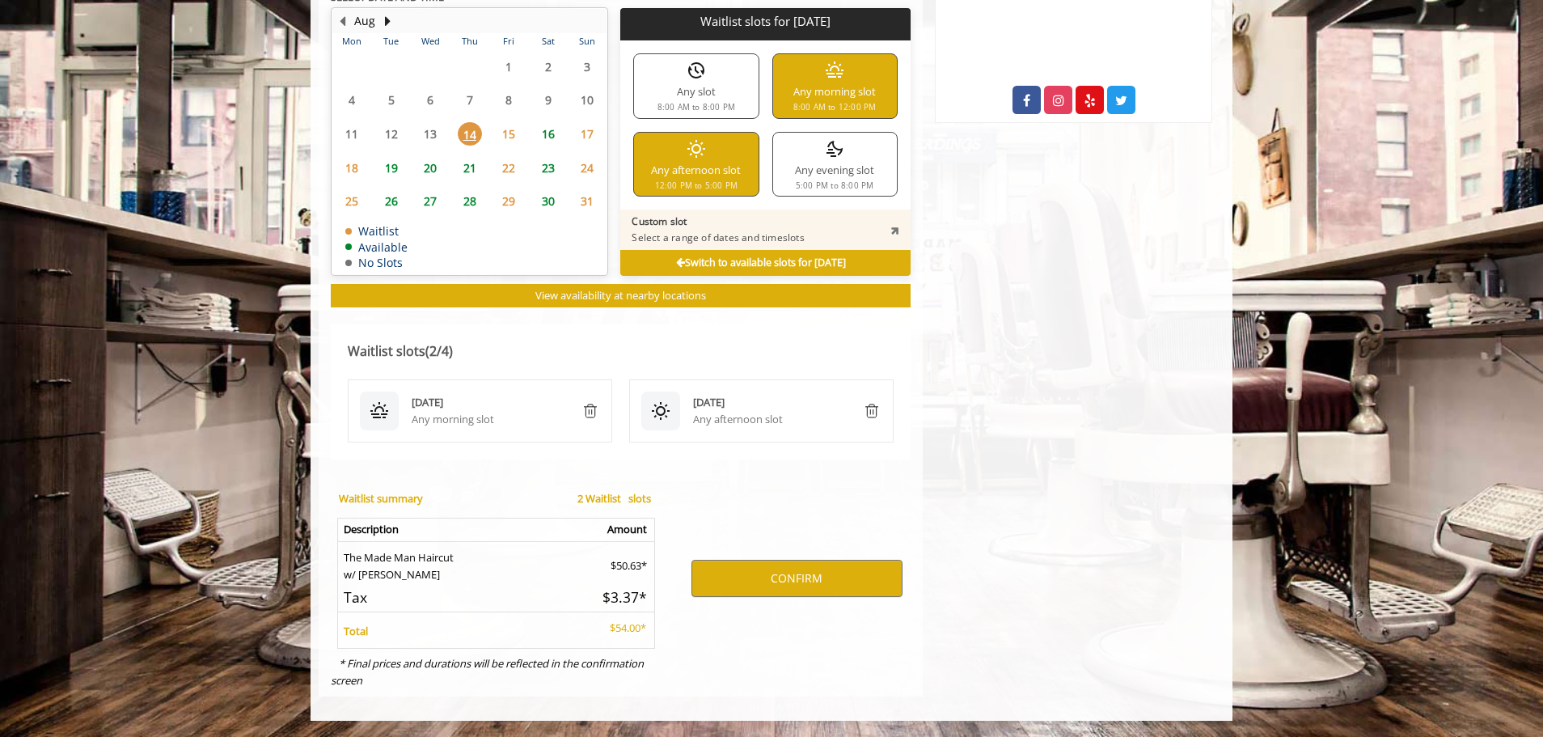
click at [505, 127] on span "15" at bounding box center [509, 133] width 24 height 23
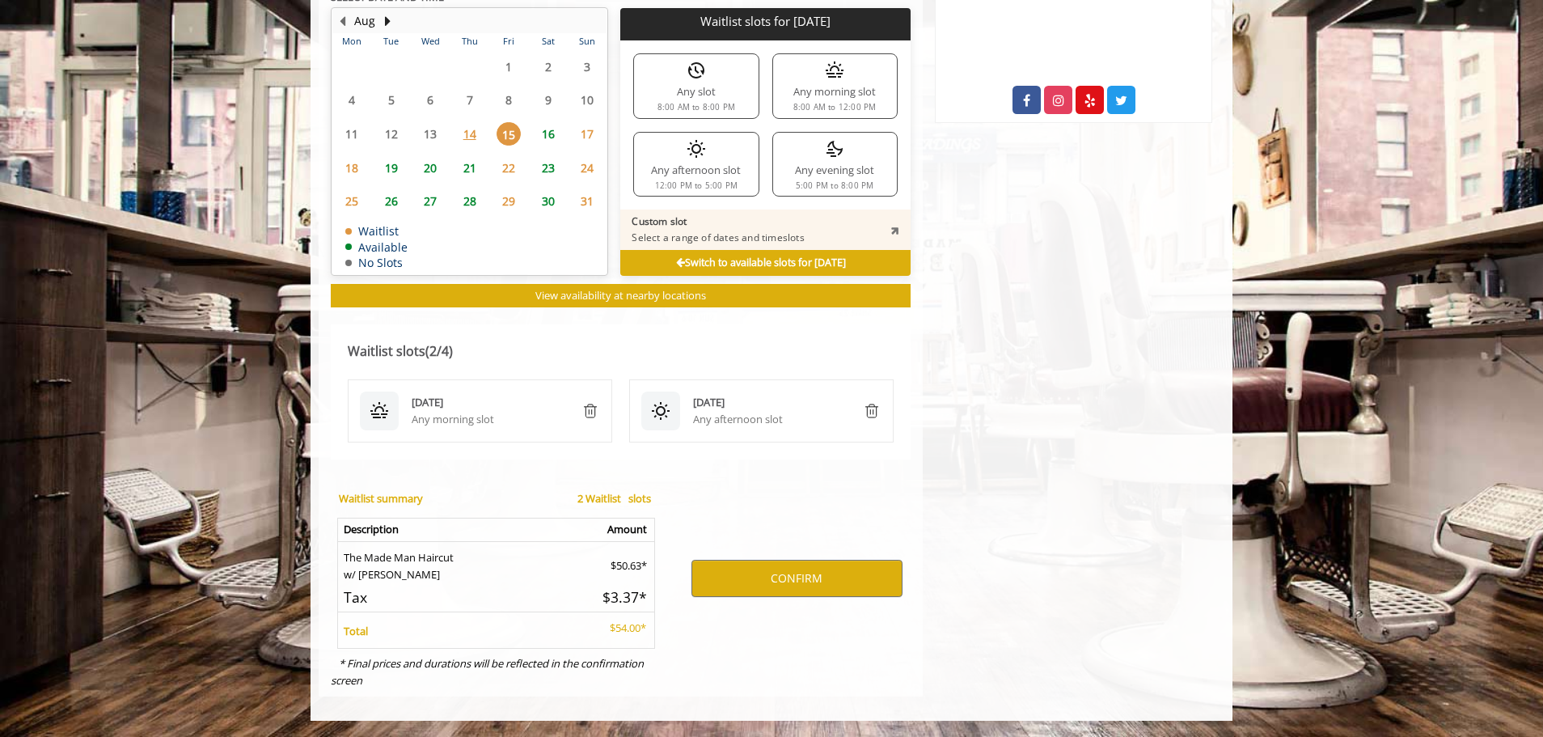
click at [826, 90] on div "Any morning slot 8:00 AM to 12:00 PM" at bounding box center [834, 85] width 125 height 65
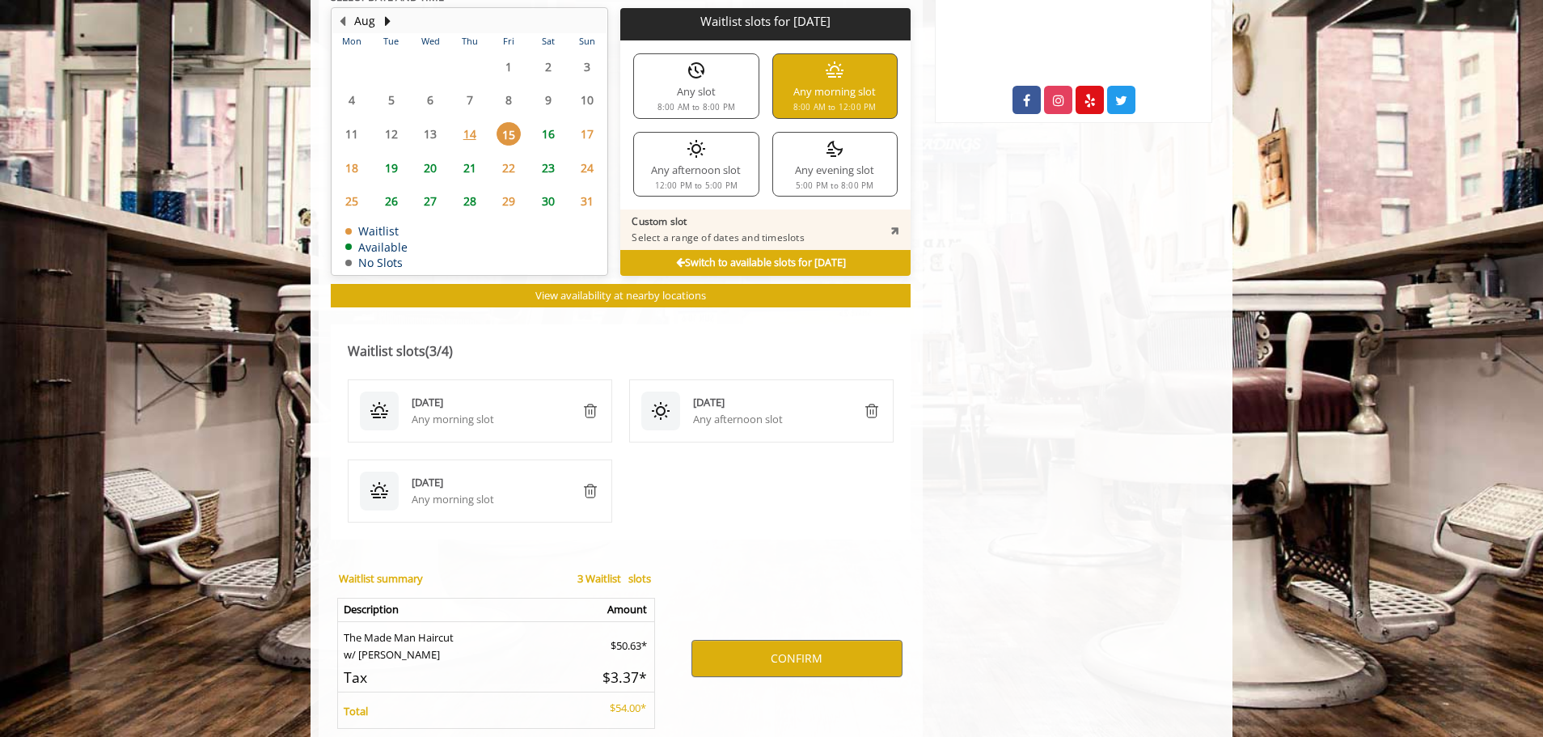
click at [698, 176] on div "Any afternoon slot 12:00 PM to 5:00 PM" at bounding box center [695, 164] width 125 height 65
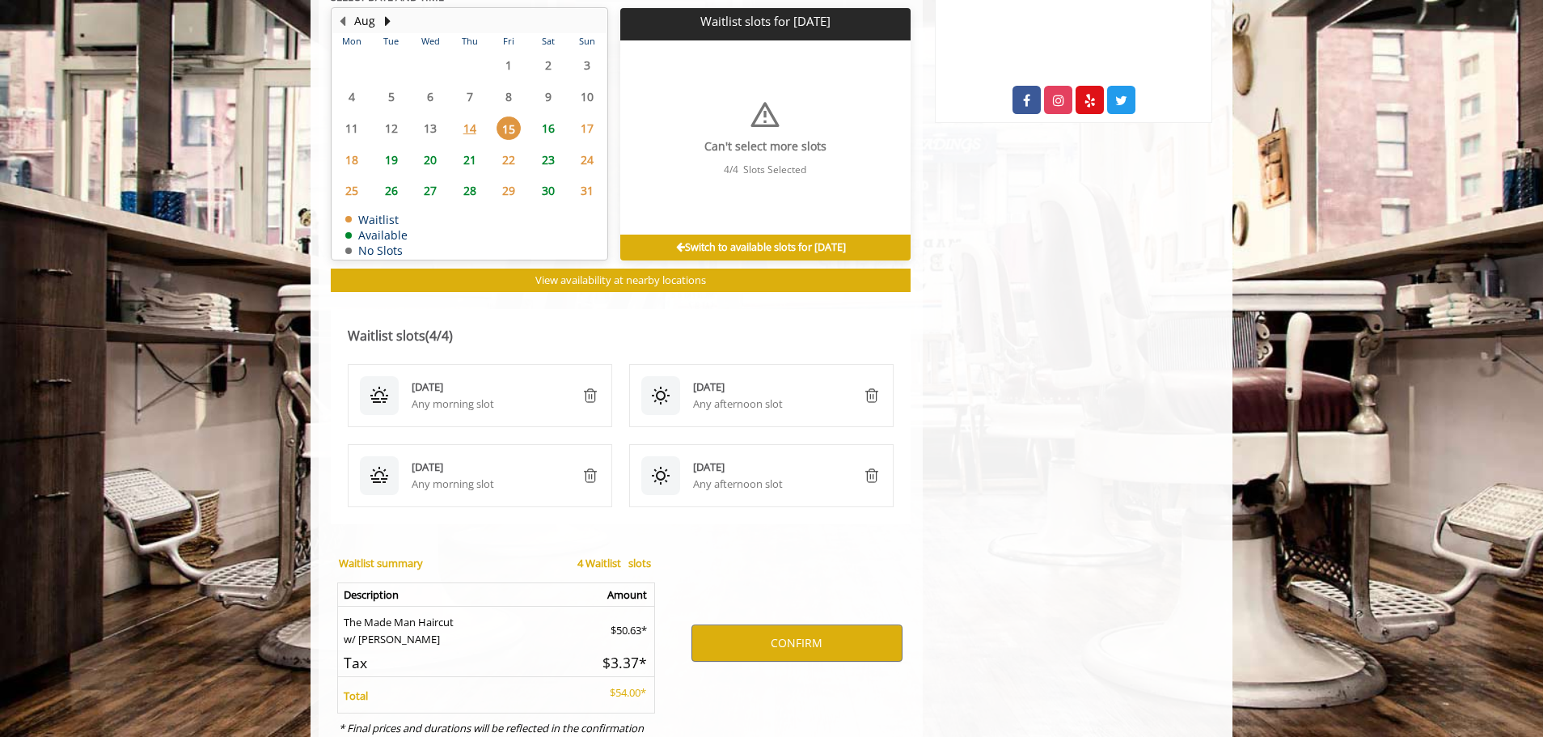
scroll to position [956, 0]
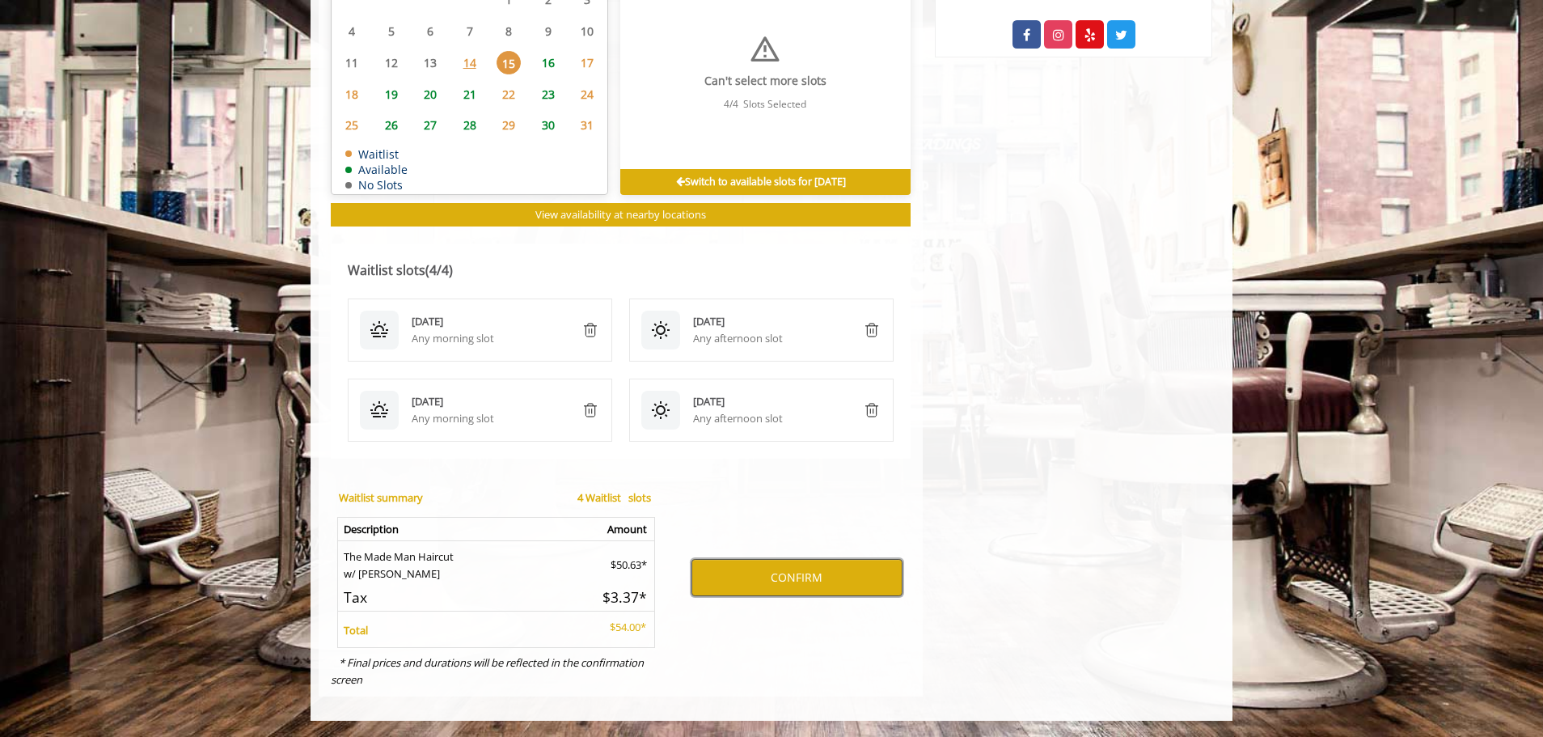
click at [783, 577] on button "CONFIRM" at bounding box center [797, 577] width 211 height 37
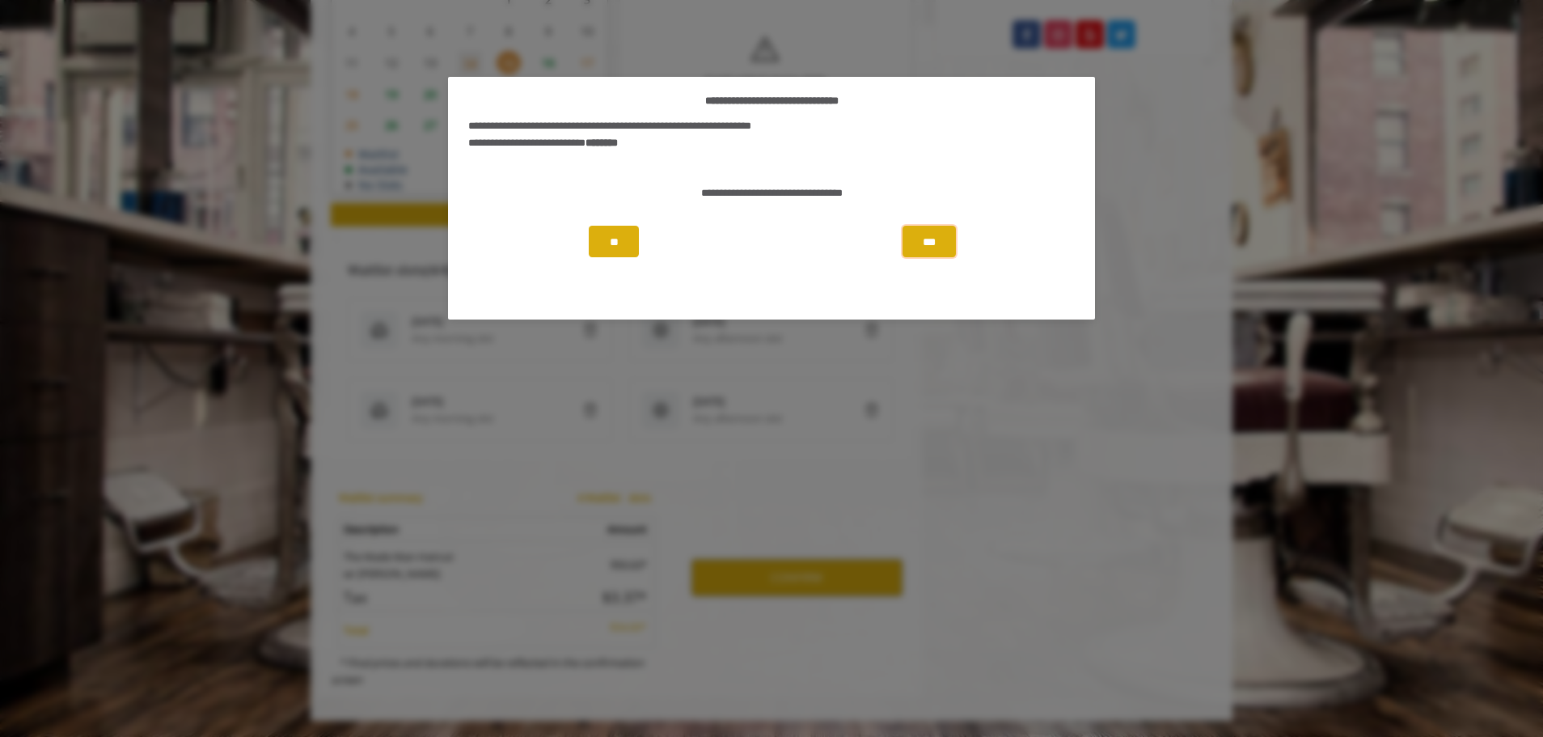
click at [937, 244] on button "***" at bounding box center [929, 242] width 53 height 32
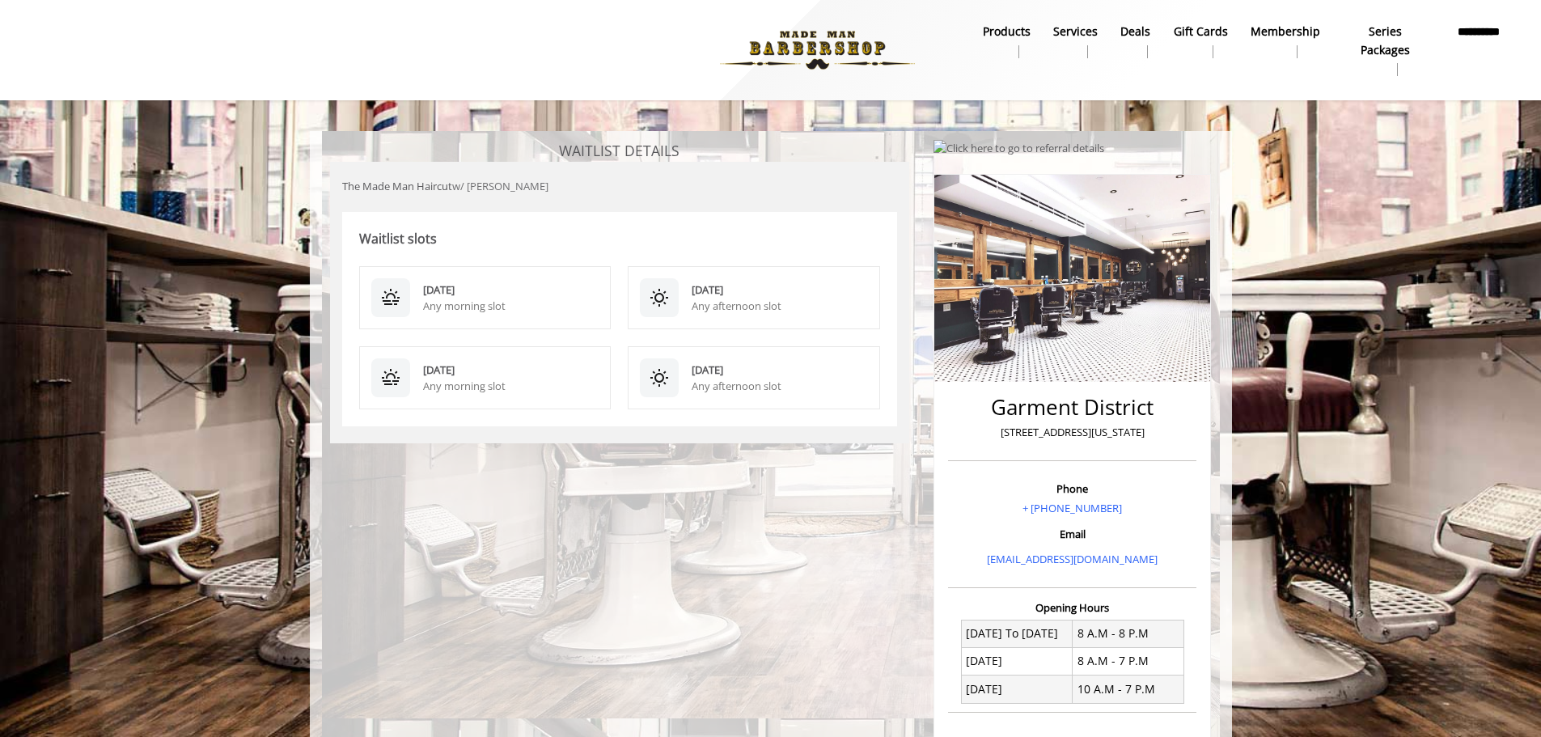
click at [810, 29] on img at bounding box center [817, 50] width 222 height 89
